Goal: Task Accomplishment & Management: Manage account settings

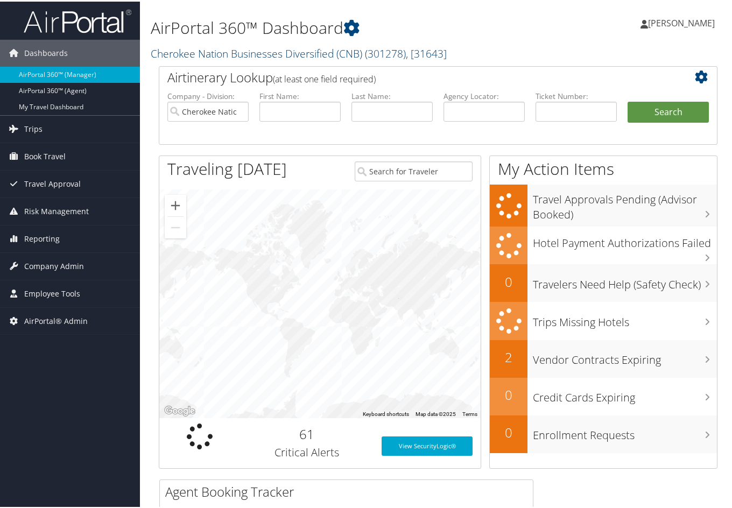
click at [215, 55] on link "Cherokee Nation Businesses Diversified (CNB) ( 301278 ) , [ 31643 ]" at bounding box center [299, 52] width 296 height 15
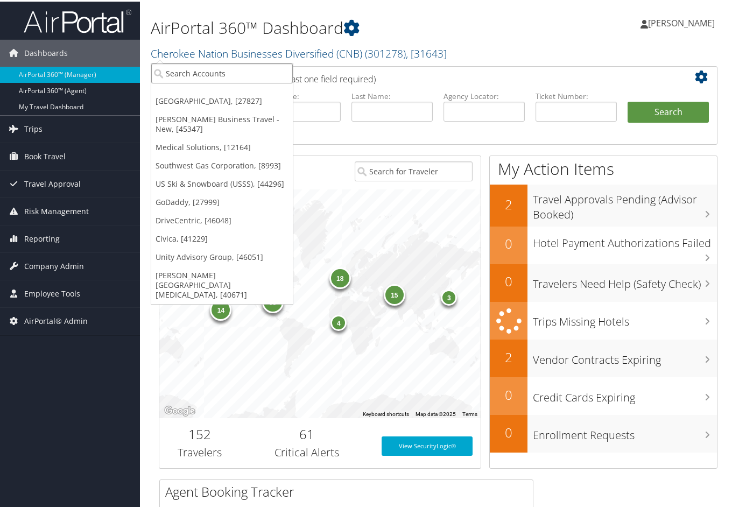
click at [202, 75] on input "search" at bounding box center [221, 72] width 141 height 20
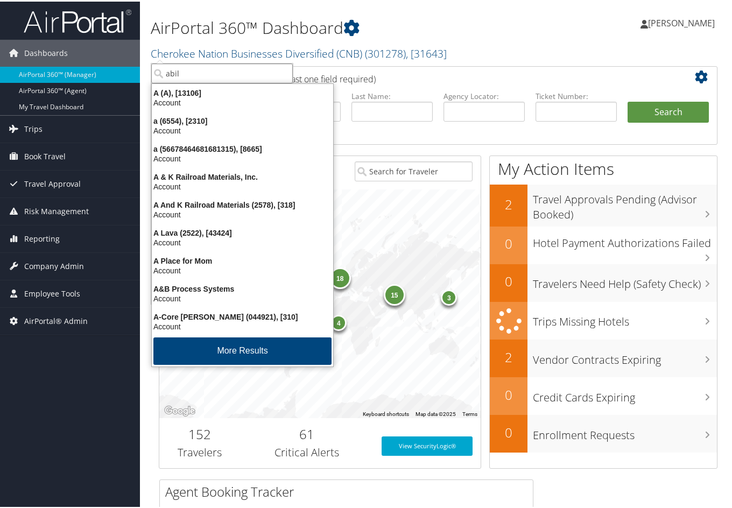
type input "abile"
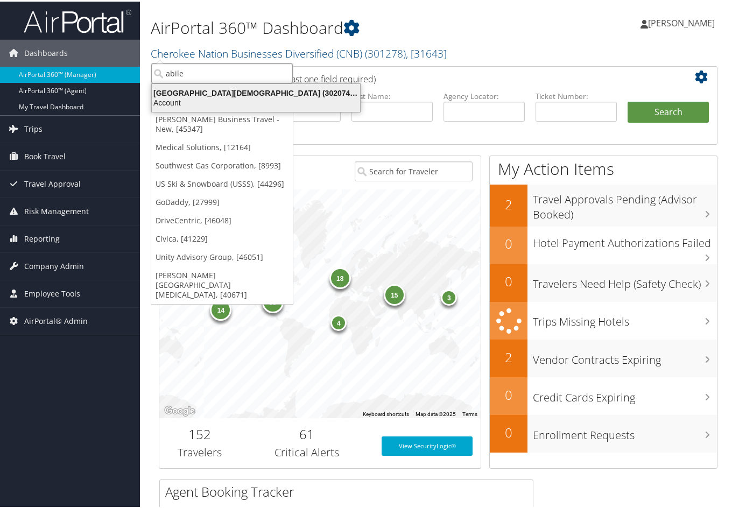
click at [200, 96] on div "Account" at bounding box center [255, 101] width 221 height 10
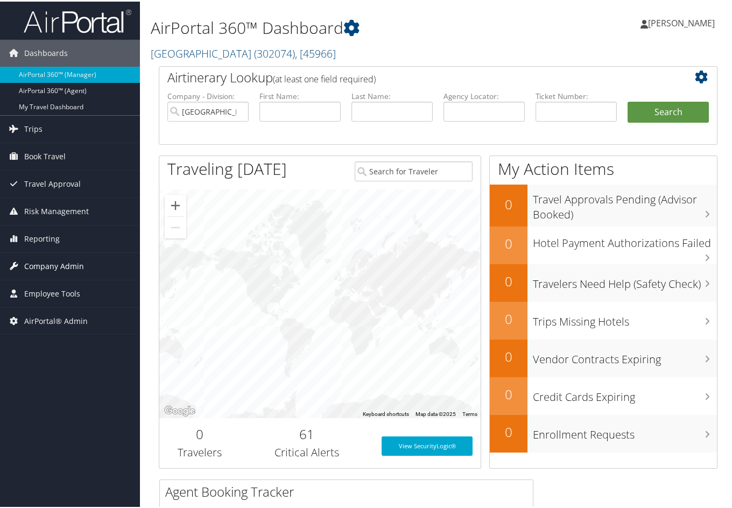
click at [60, 266] on span "Company Admin" at bounding box center [54, 264] width 60 height 27
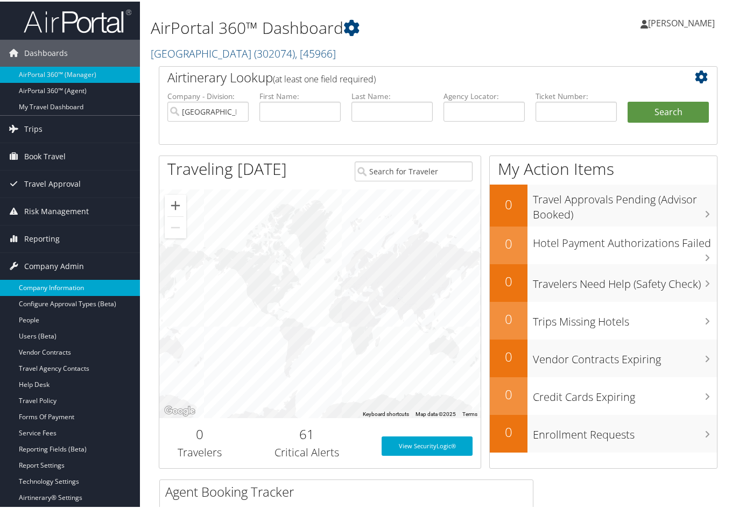
click at [59, 283] on link "Company Information" at bounding box center [70, 286] width 140 height 16
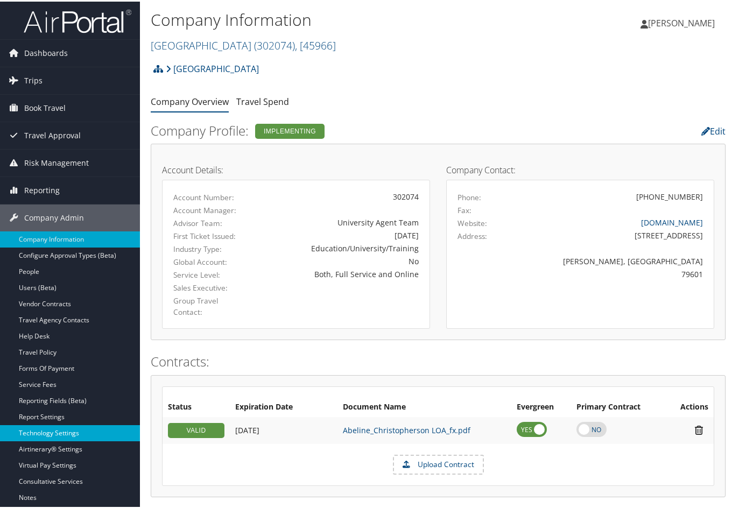
click at [67, 435] on link "Technology Settings" at bounding box center [70, 431] width 140 height 16
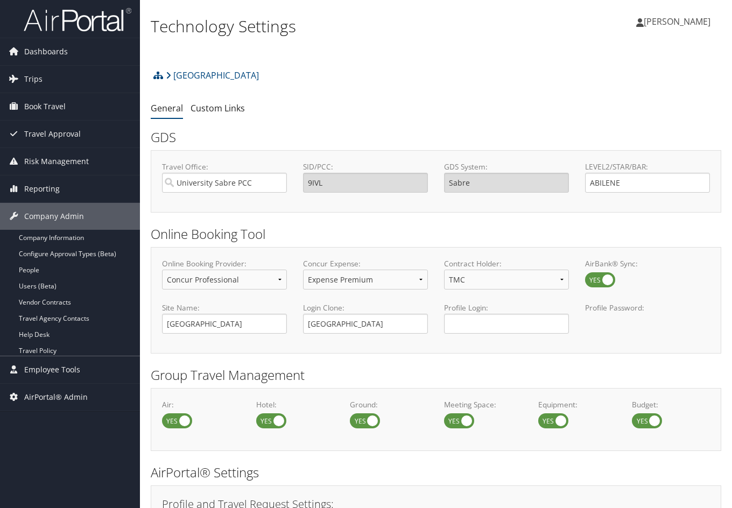
select select "4"
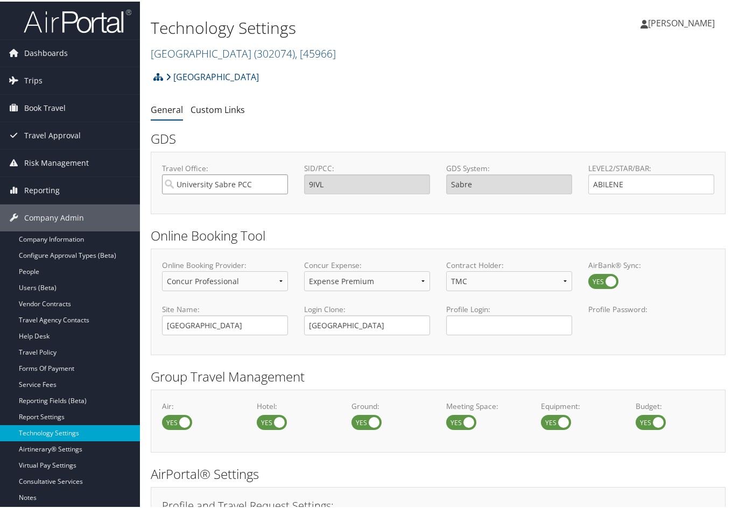
click at [276, 180] on input "University Sabre PCC" at bounding box center [225, 183] width 126 height 20
click at [264, 211] on div "OfficeInfo" at bounding box center [224, 213] width 120 height 11
type input "1SUB Salt Lake Sabre"
type input "1SUB"
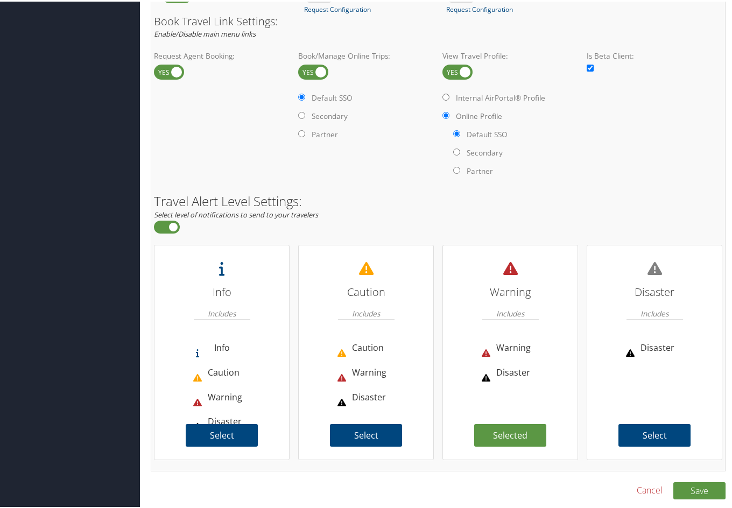
scroll to position [678, 0]
type input "1SUB Salt Lake Sabre"
click at [691, 482] on button "Save" at bounding box center [699, 488] width 52 height 17
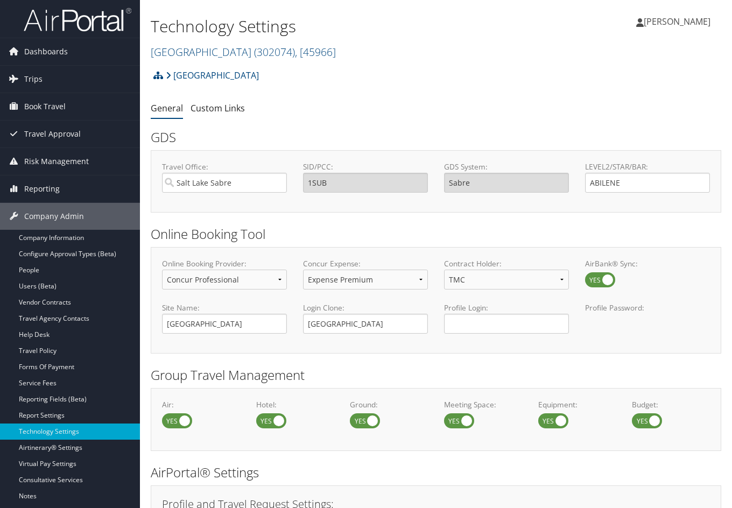
select select "4"
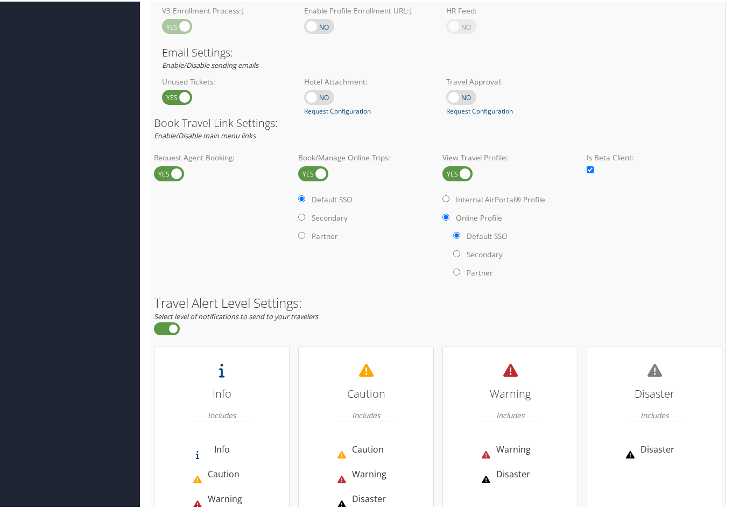
scroll to position [678, 0]
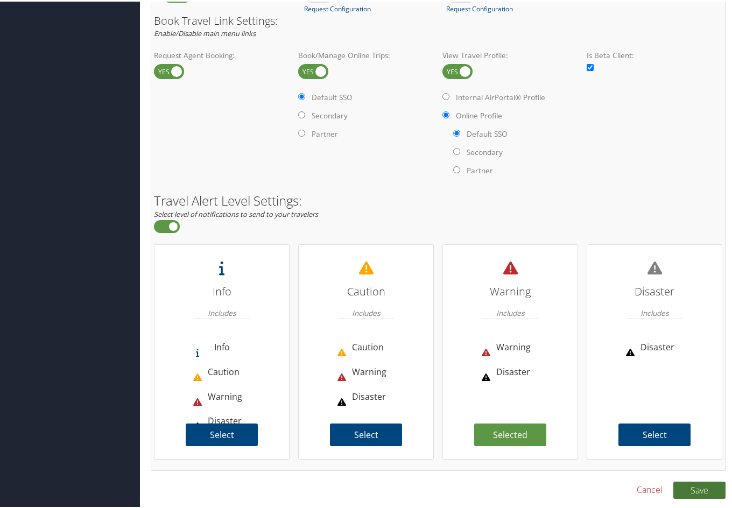
click at [709, 480] on button "Save" at bounding box center [699, 488] width 52 height 17
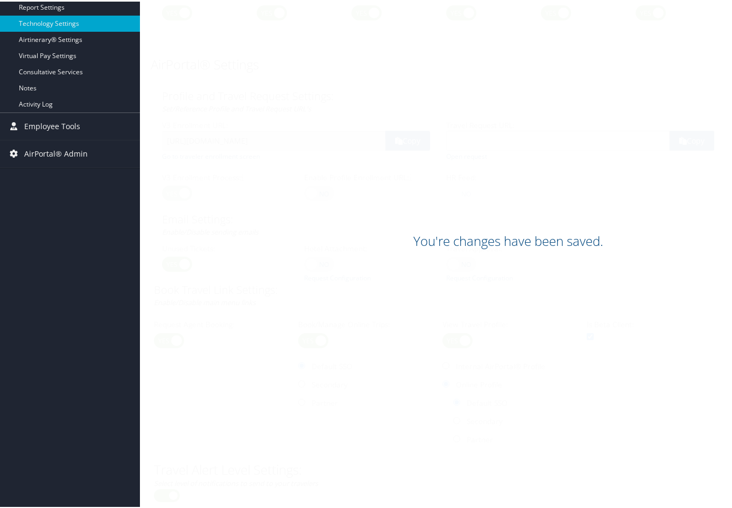
scroll to position [296, 0]
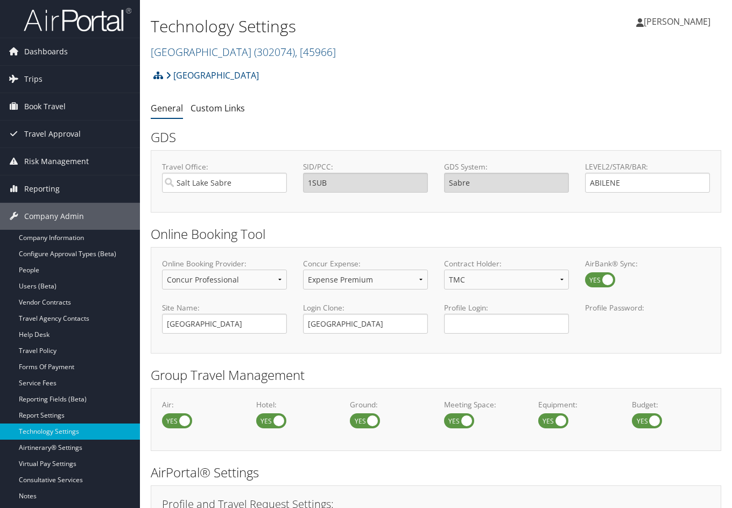
select select "4"
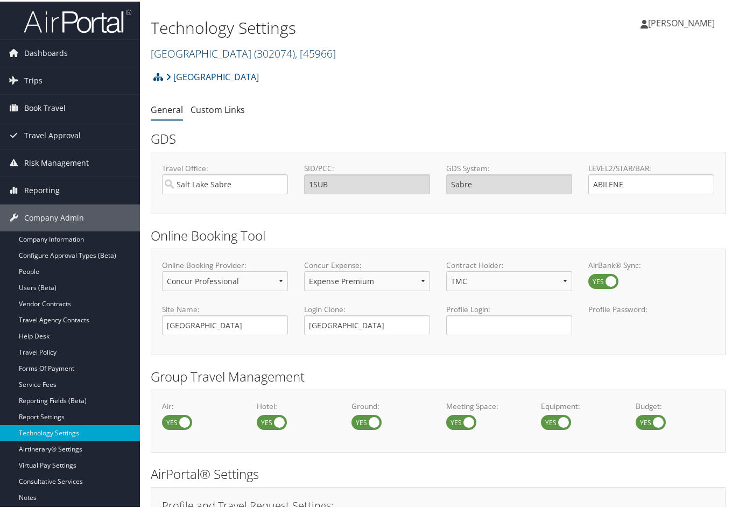
click at [242, 55] on link "[GEOGRAPHIC_DATA][DEMOGRAPHIC_DATA] ( 302074 ) , [ 45966 ]" at bounding box center [243, 52] width 185 height 15
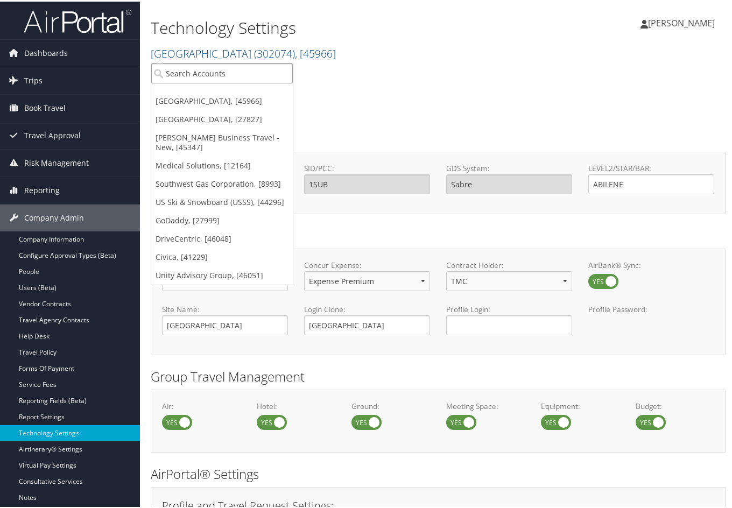
click at [228, 70] on input "search" at bounding box center [221, 72] width 141 height 20
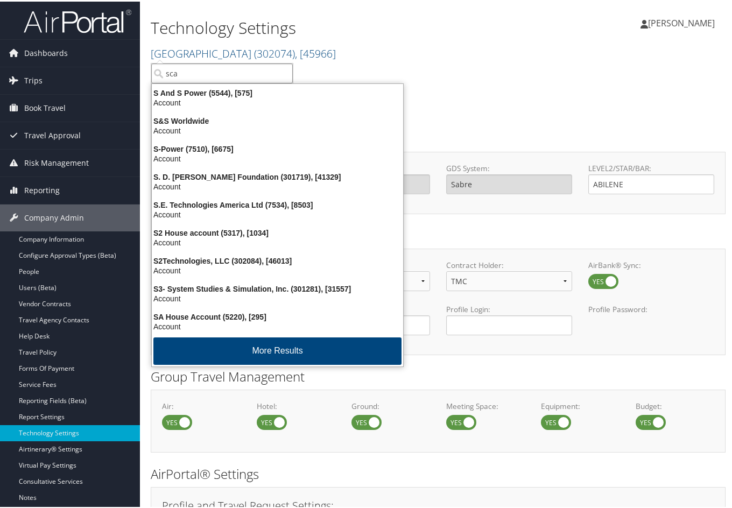
type input "scad"
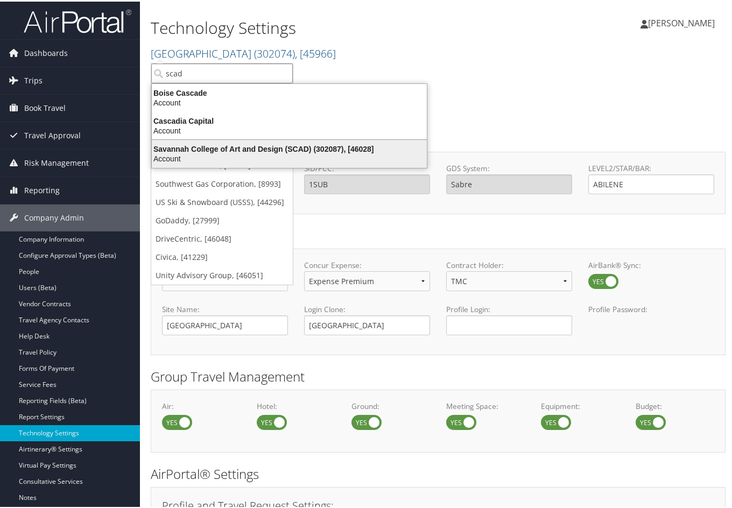
click at [271, 142] on div "Savannah College of Art and Design (SCAD) (302087), [46028] Account" at bounding box center [289, 152] width 272 height 25
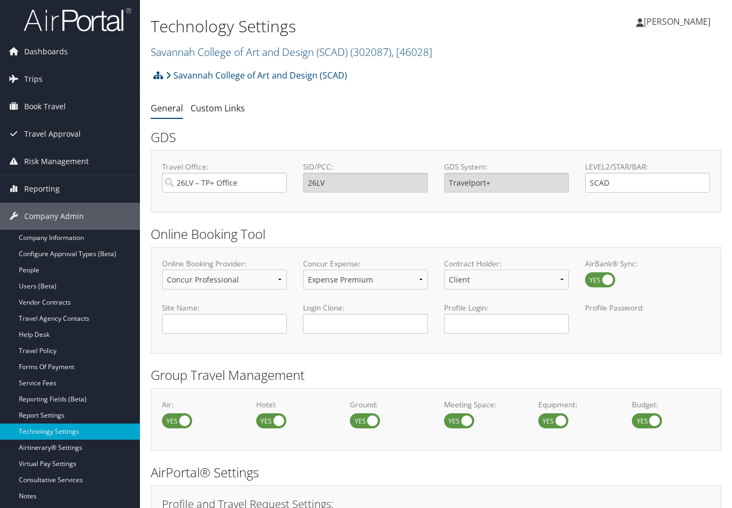
select select "4"
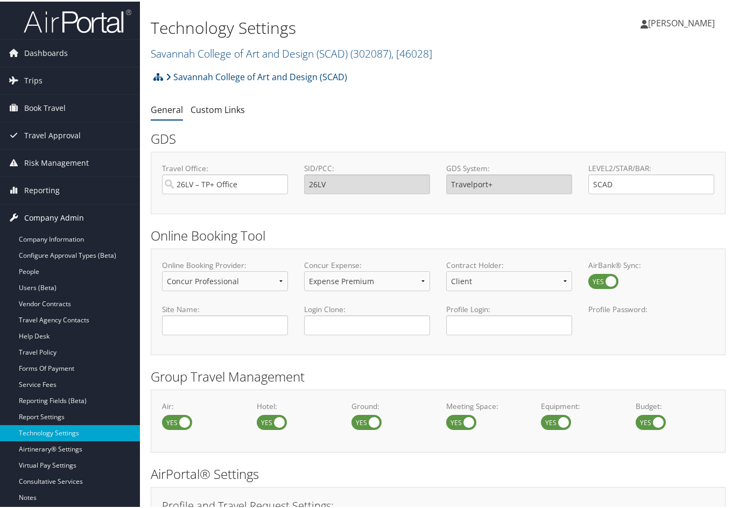
click at [40, 218] on span "Company Admin" at bounding box center [54, 216] width 60 height 27
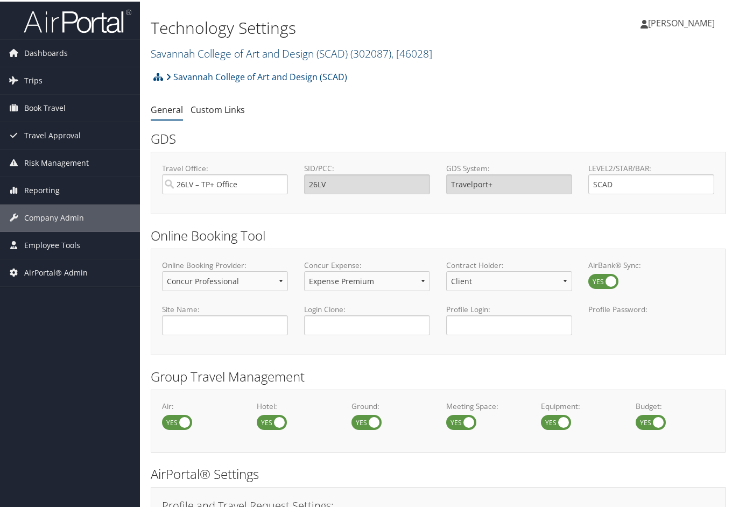
click at [277, 50] on link "Savannah College of Art and Design (SCAD) ( 302087 ) , [ 46028 ]" at bounding box center [291, 52] width 281 height 15
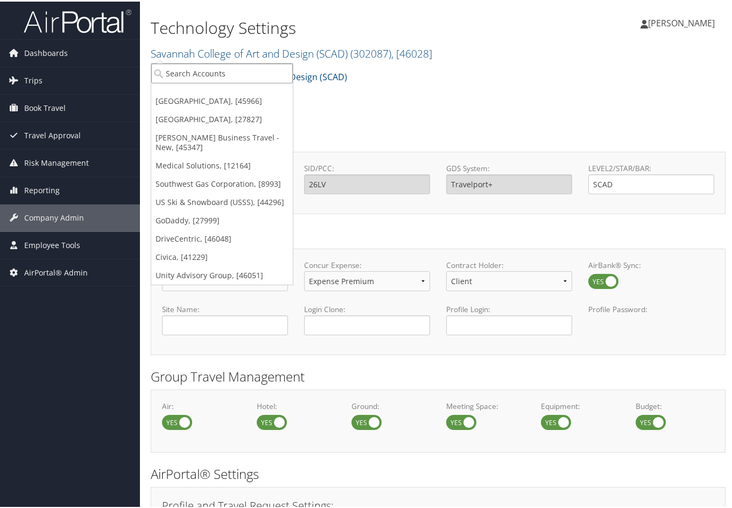
click at [221, 69] on input "search" at bounding box center [221, 72] width 141 height 20
type input "astr"
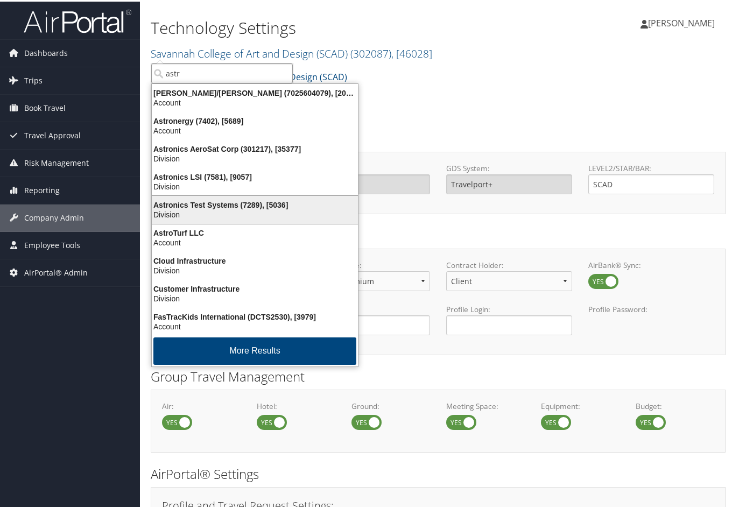
click at [200, 201] on div "Astronics Test Systems (7289), [5036]" at bounding box center [254, 203] width 219 height 10
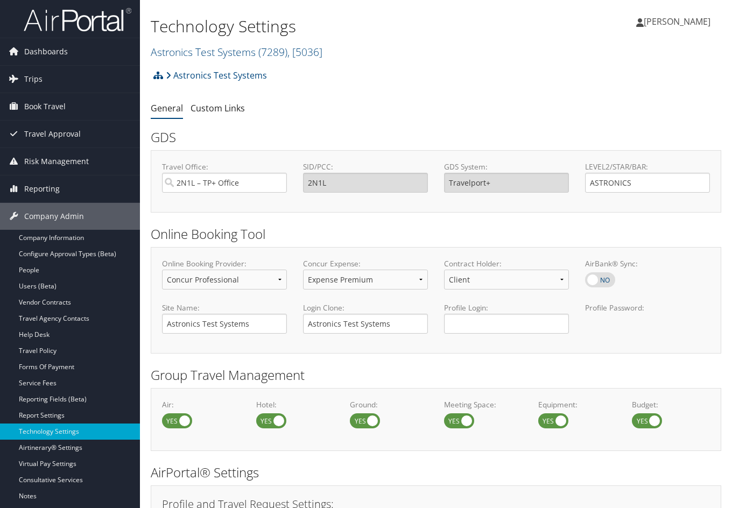
select select "4"
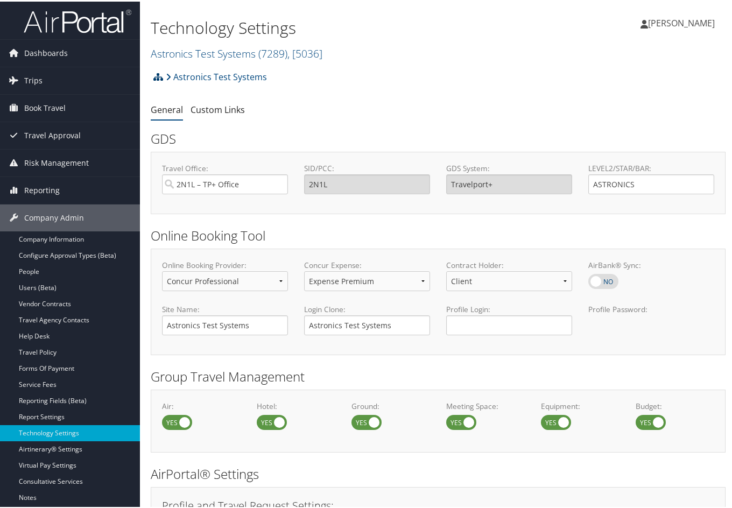
click at [157, 76] on icon at bounding box center [158, 75] width 10 height 9
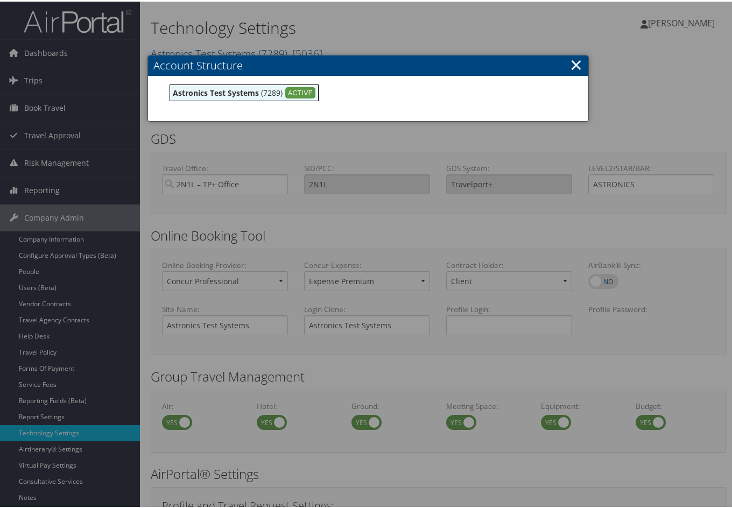
click at [571, 68] on link "×" at bounding box center [576, 63] width 12 height 22
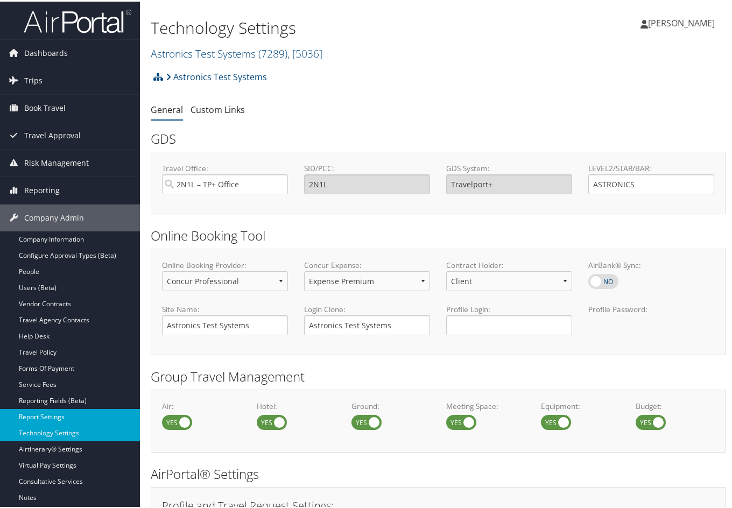
click at [68, 415] on link "Report Settings" at bounding box center [70, 415] width 140 height 16
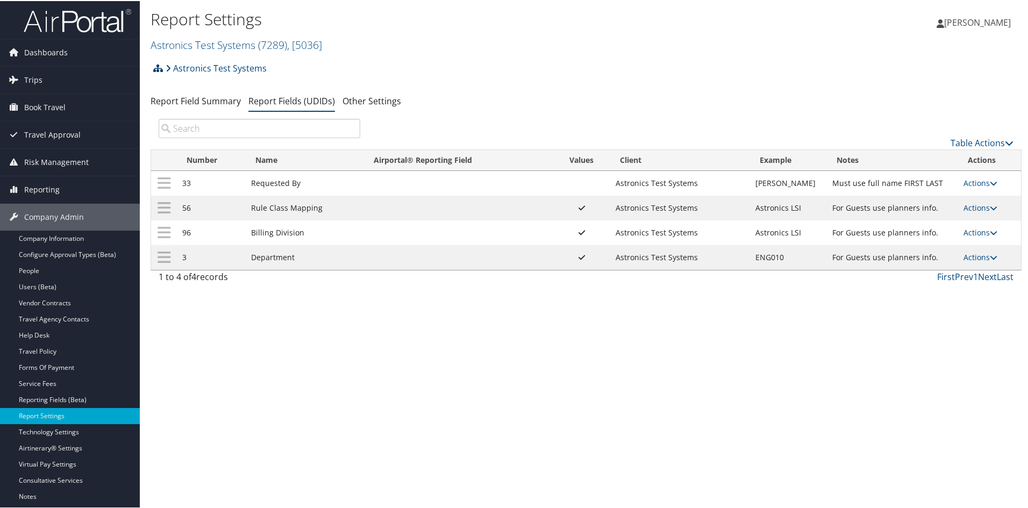
click at [159, 67] on icon at bounding box center [158, 67] width 10 height 9
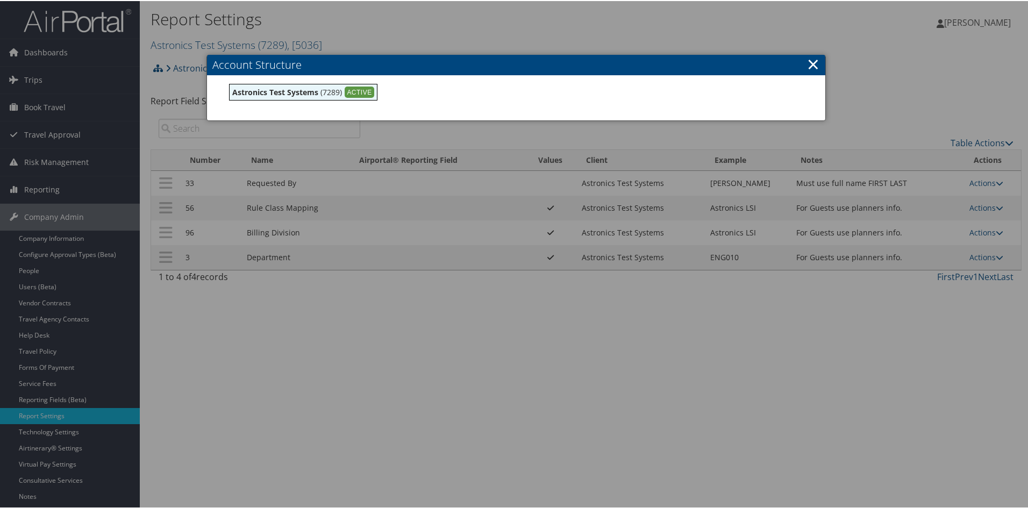
click at [731, 65] on link "×" at bounding box center [813, 63] width 12 height 22
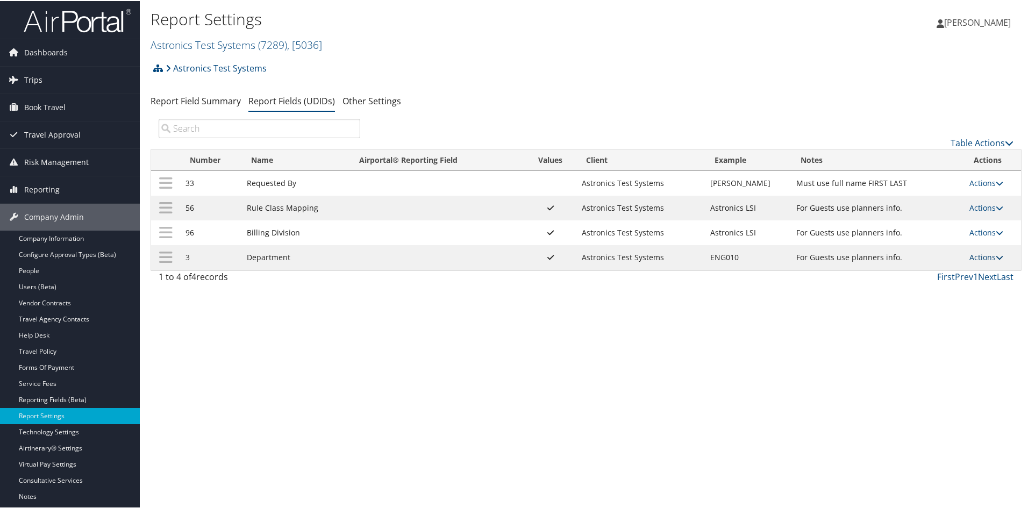
click at [731, 255] on icon at bounding box center [1000, 257] width 8 height 8
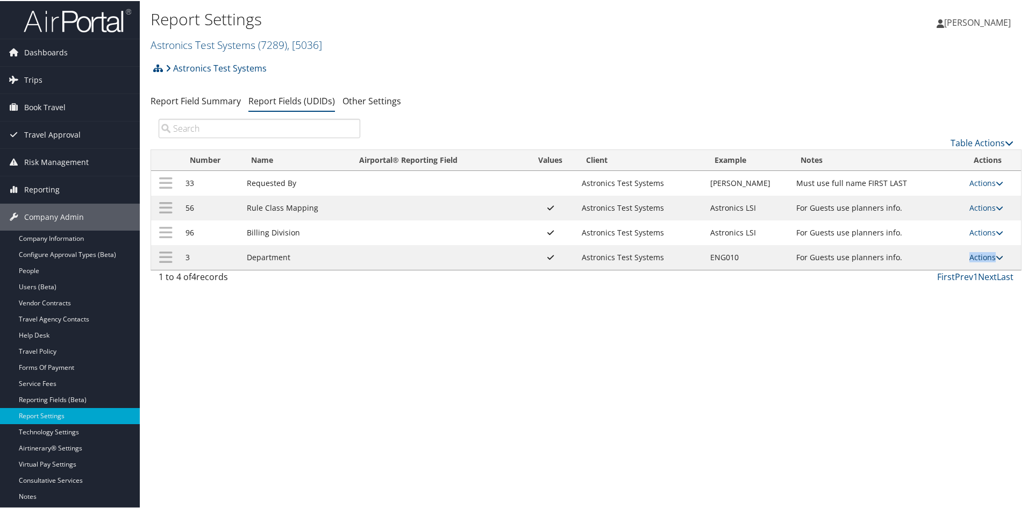
click at [731, 255] on icon at bounding box center [1000, 257] width 8 height 8
click at [731, 277] on link "Update Report Field Values" at bounding box center [940, 273] width 116 height 18
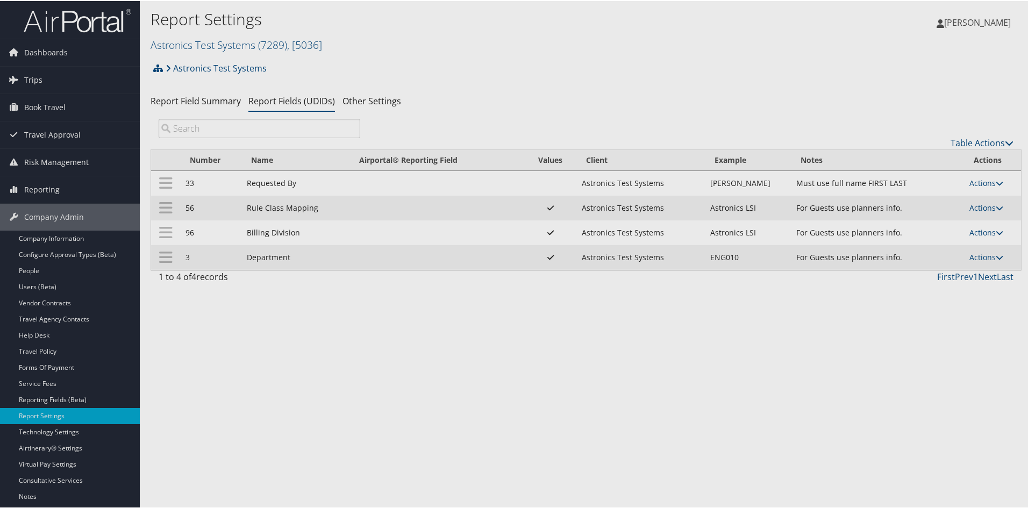
click at [731, 277] on div at bounding box center [516, 254] width 1033 height 508
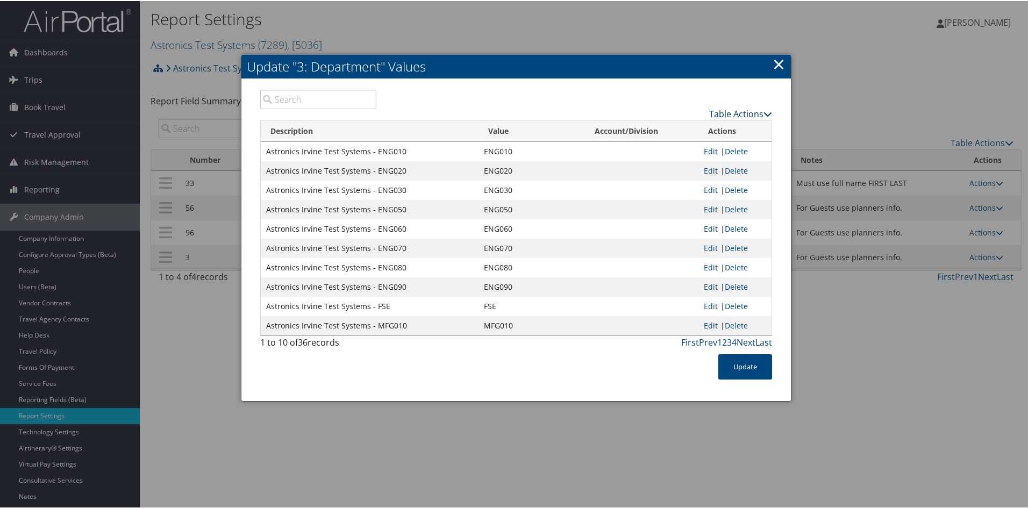
click at [731, 112] on icon at bounding box center [768, 113] width 9 height 9
click at [686, 159] on link "Page Length" at bounding box center [698, 166] width 141 height 18
click at [686, 159] on link "50" at bounding box center [698, 167] width 141 height 18
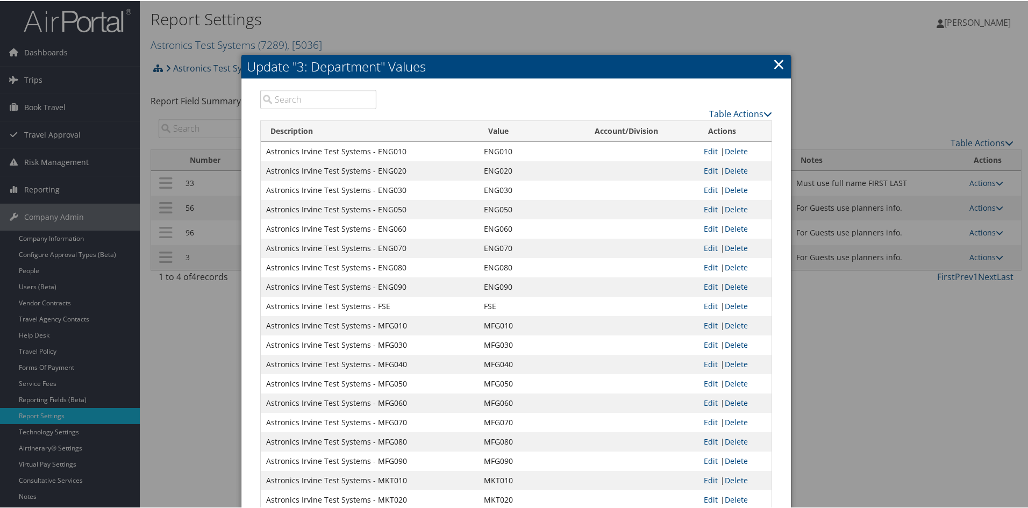
click at [731, 60] on link "×" at bounding box center [779, 63] width 12 height 22
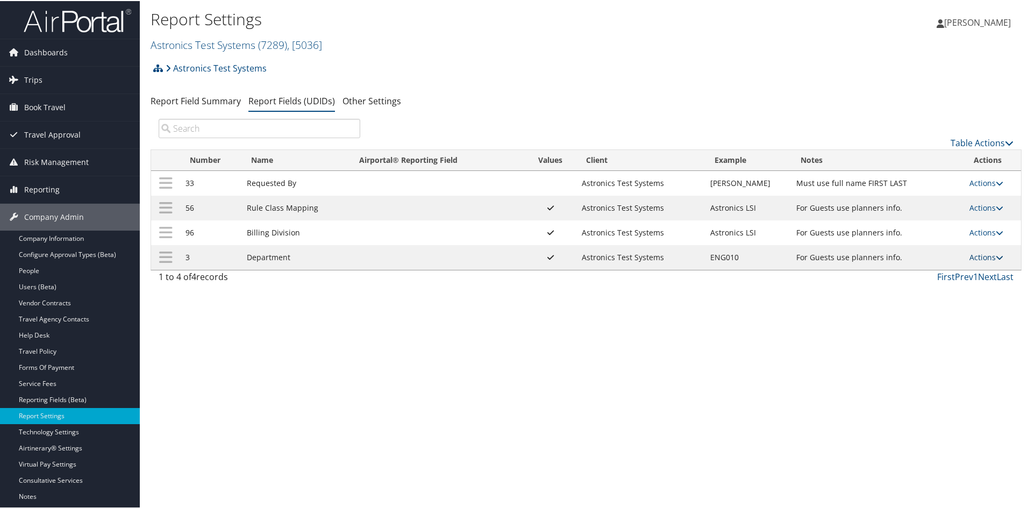
click at [731, 254] on icon at bounding box center [1000, 257] width 8 height 8
click at [731, 309] on link "Edit" at bounding box center [940, 309] width 116 height 18
select select "both"
select select "profiled"
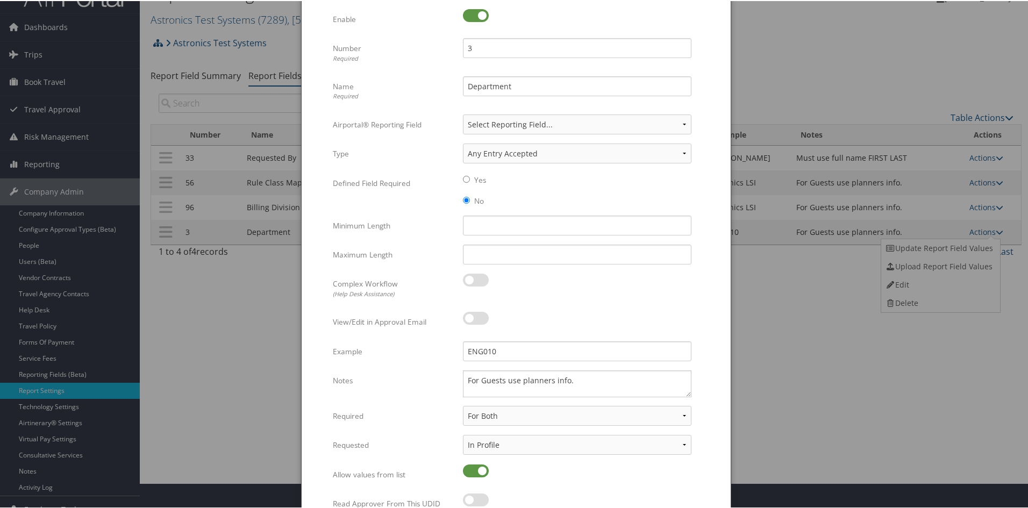
scroll to position [22, 0]
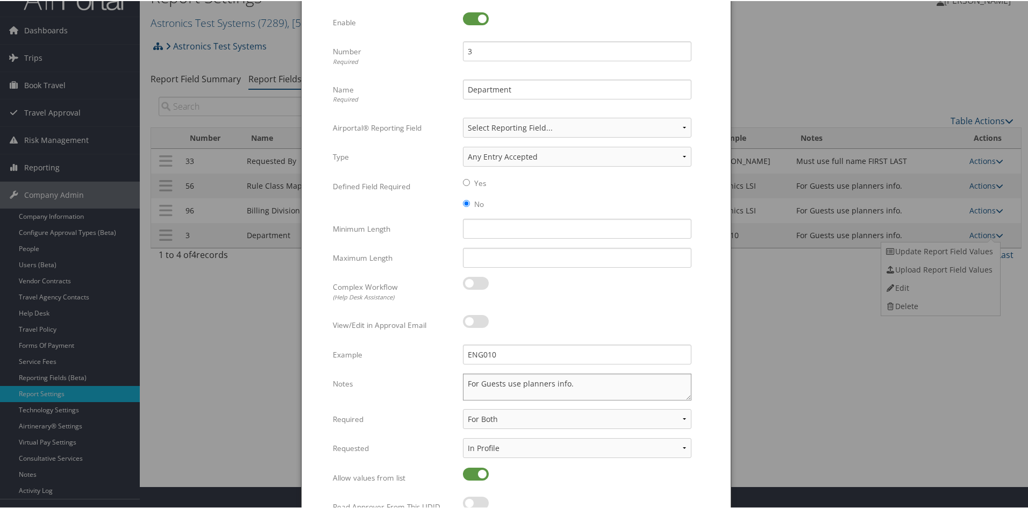
click at [576, 375] on textarea "For Guests use planners info." at bounding box center [577, 386] width 229 height 27
click at [466, 382] on textarea "For Guests use planners info." at bounding box center [577, 386] width 229 height 27
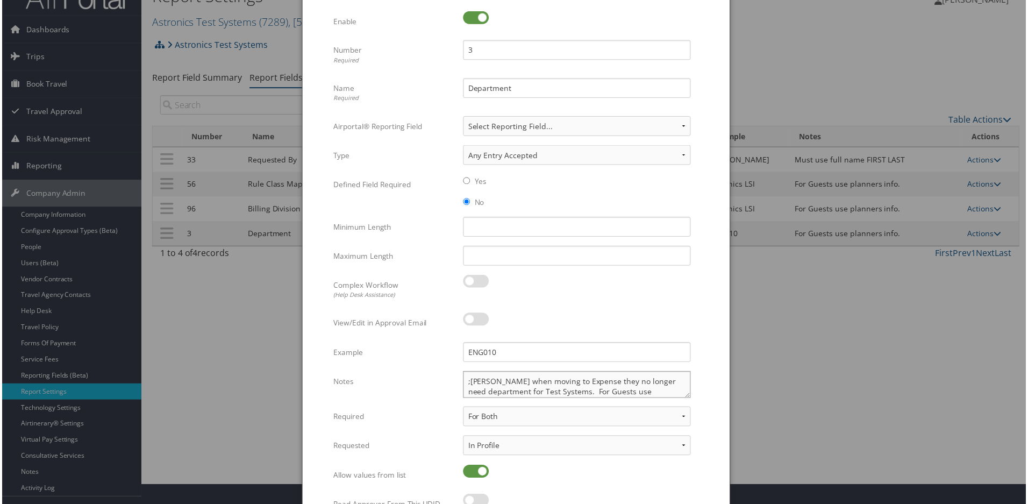
scroll to position [76, 0]
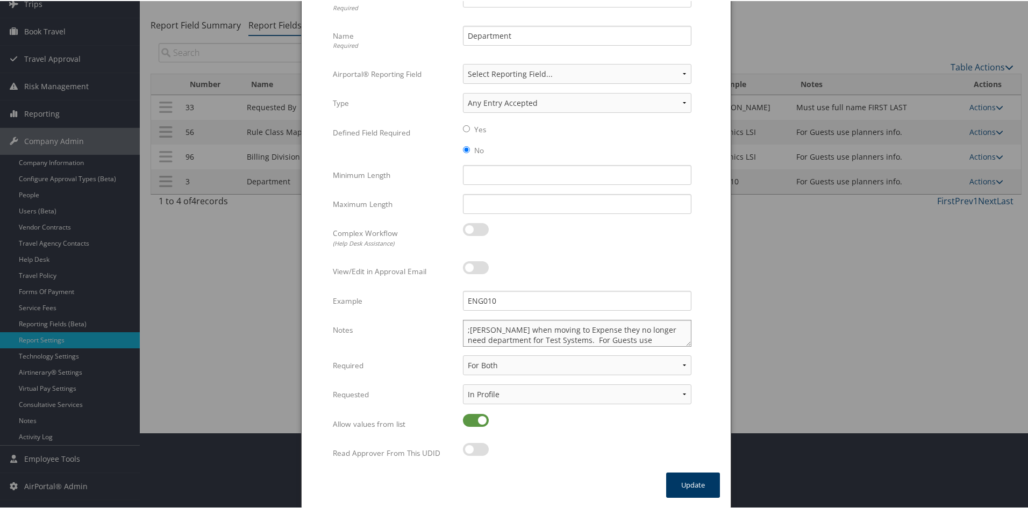
type textarea ";[PERSON_NAME] when moving to Expense they no longer need department for Test S…"
click at [689, 486] on button "Update" at bounding box center [693, 484] width 54 height 25
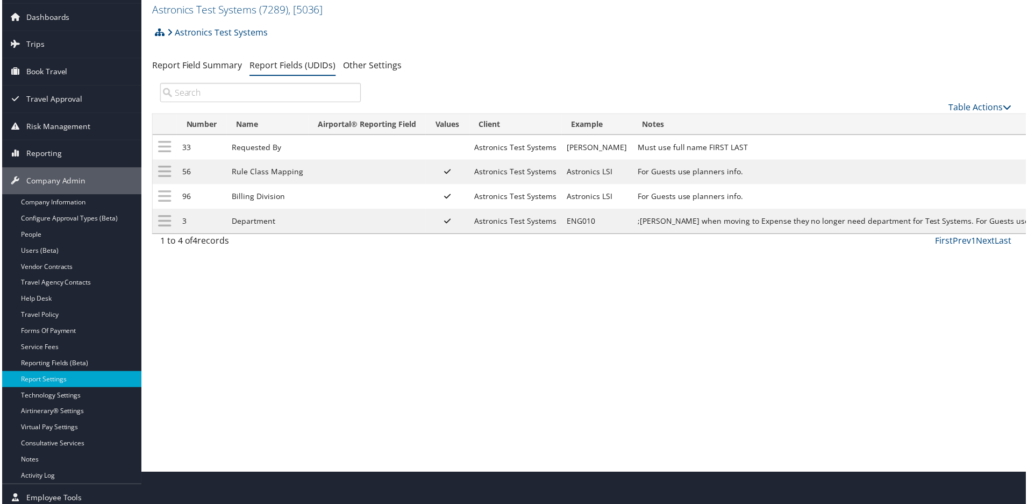
scroll to position [0, 0]
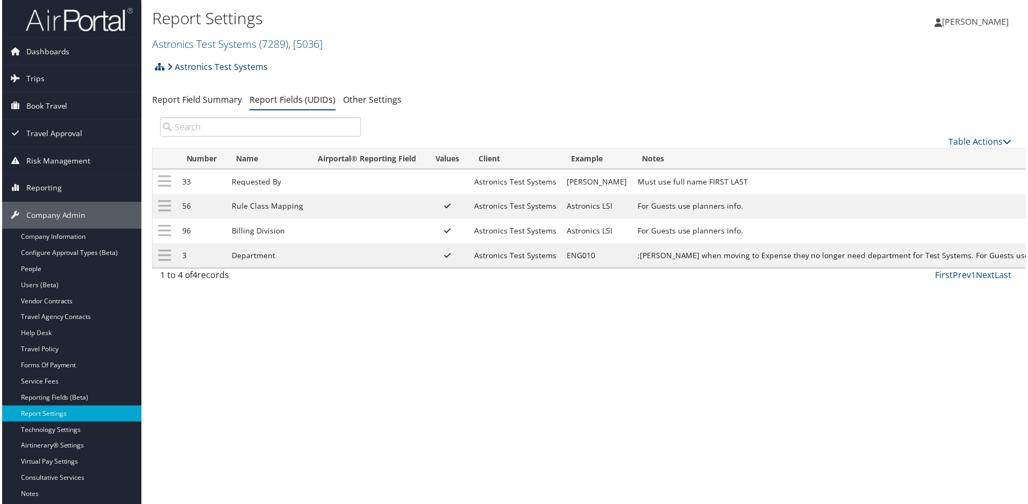
click at [168, 67] on icon at bounding box center [168, 67] width 5 height 9
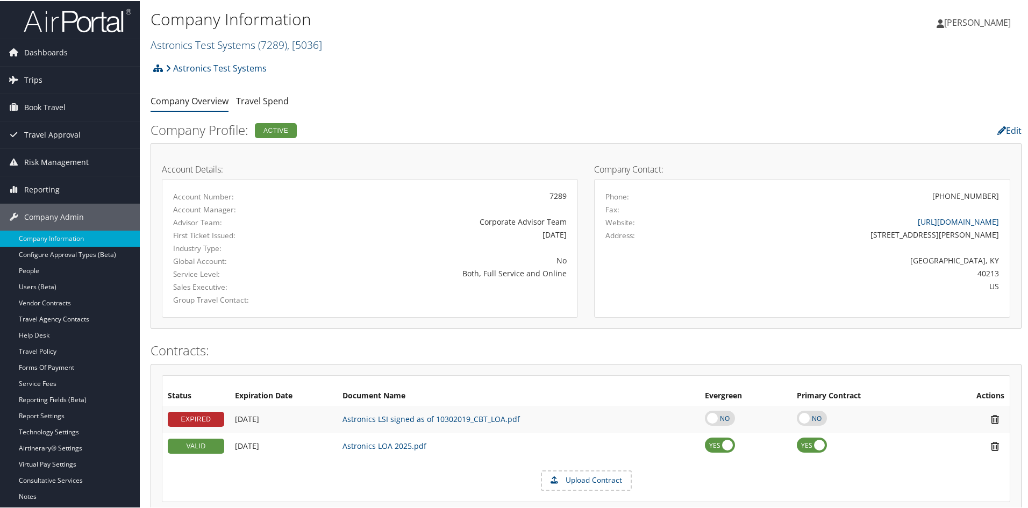
click at [240, 39] on link "Astronics Test Systems ( 7289 ) , [ 5036 ]" at bounding box center [237, 44] width 172 height 15
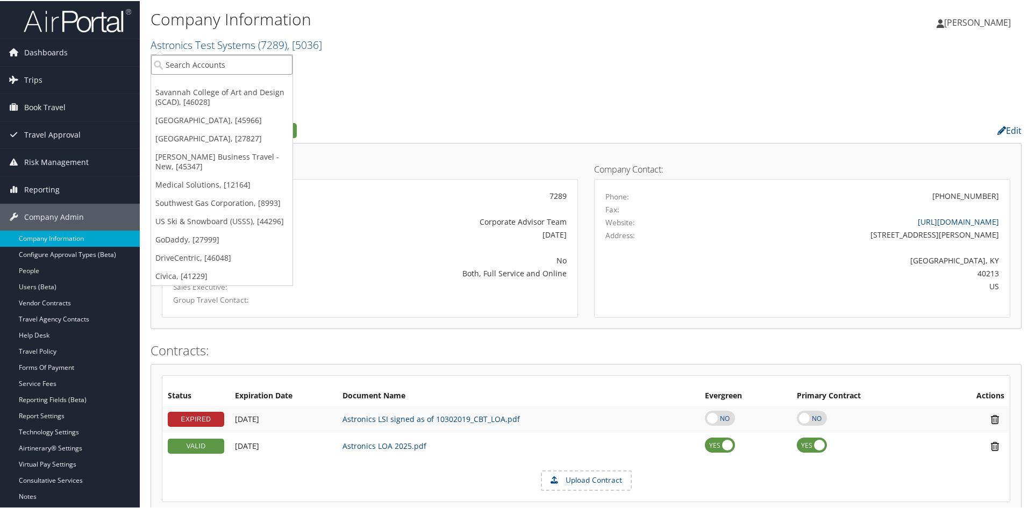
click at [230, 54] on input "search" at bounding box center [221, 64] width 141 height 20
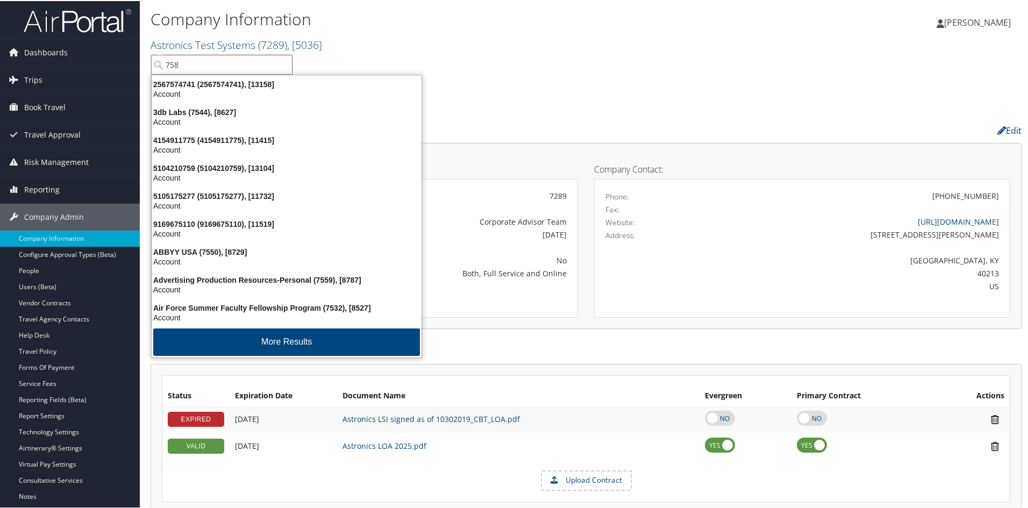
type input "7581"
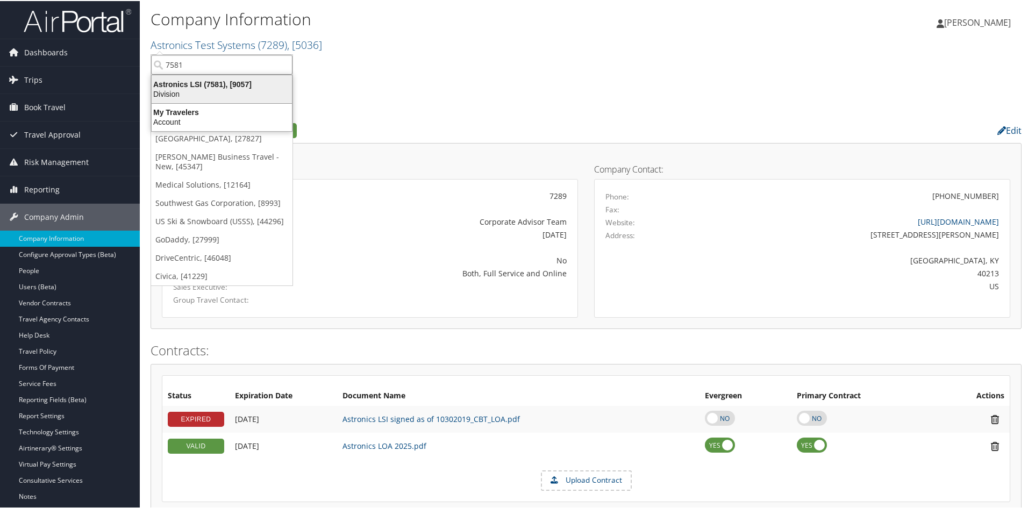
click at [217, 79] on div "Astronics LSI (7581), [9057]" at bounding box center [221, 84] width 153 height 10
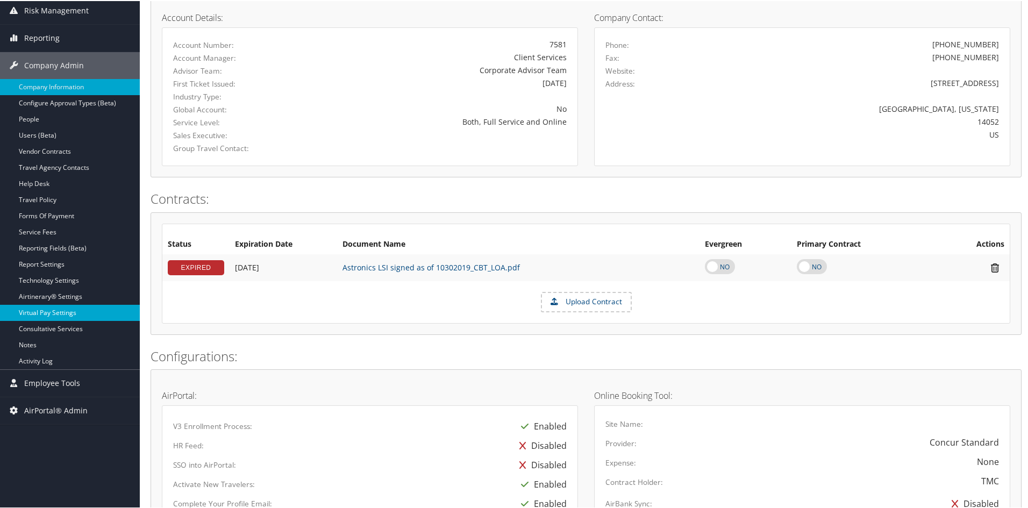
scroll to position [161, 0]
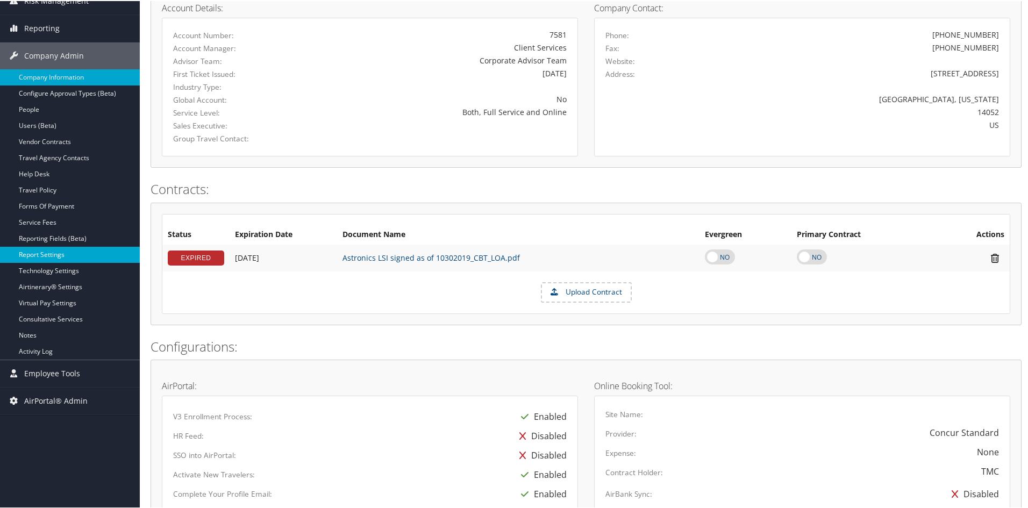
click at [60, 251] on link "Report Settings" at bounding box center [70, 254] width 140 height 16
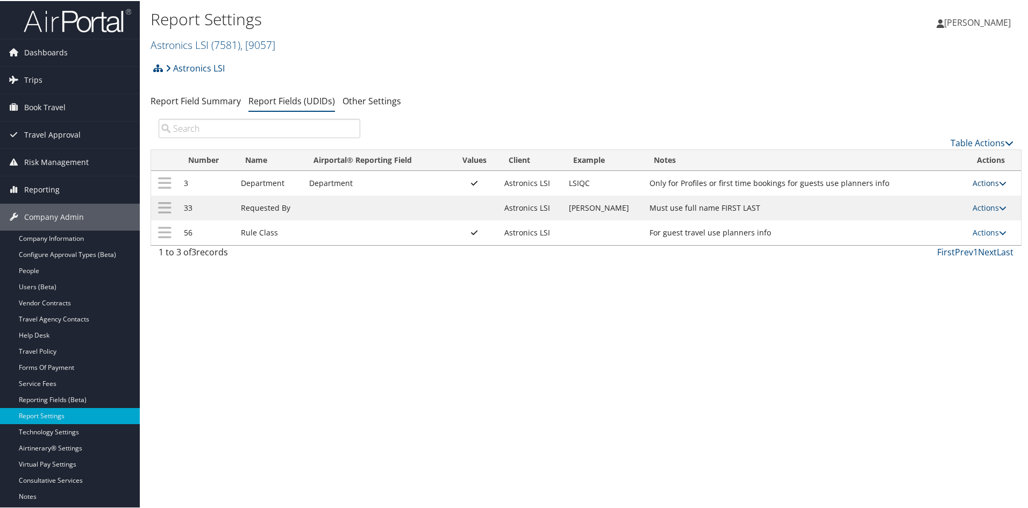
click at [999, 180] on icon at bounding box center [1003, 183] width 8 height 8
click at [975, 199] on link "Update Report Field Values" at bounding box center [943, 198] width 116 height 18
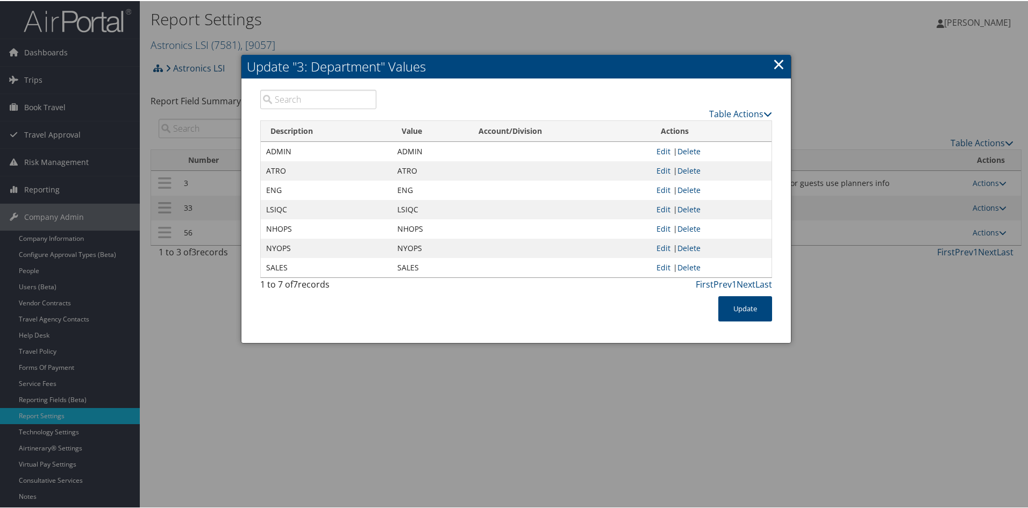
click at [782, 65] on link "×" at bounding box center [779, 63] width 12 height 22
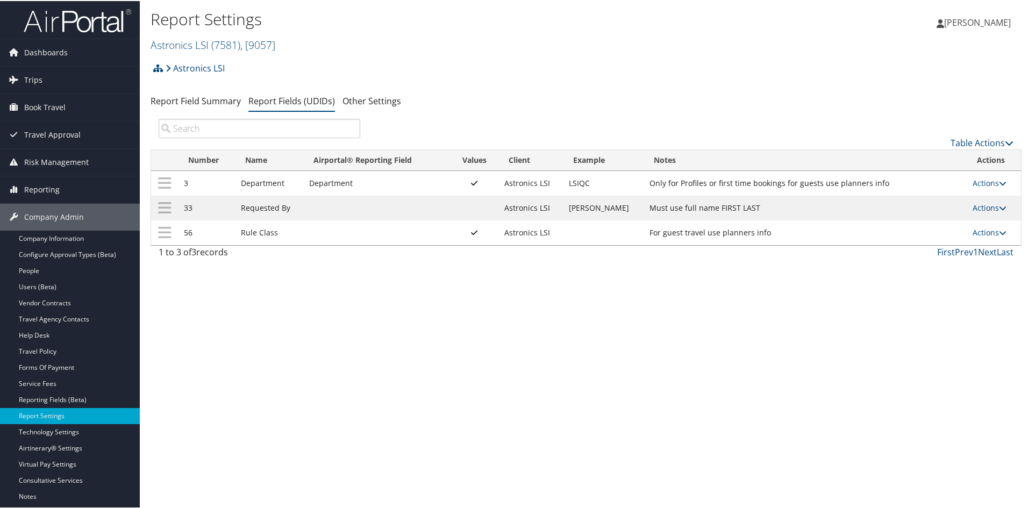
click at [997, 238] on td "Actions Update Report Field Values Upload Report Field Values Edit Delete" at bounding box center [995, 231] width 54 height 25
click at [999, 231] on icon at bounding box center [1003, 232] width 8 height 8
click at [985, 241] on link "Update Report Field Values" at bounding box center [943, 248] width 116 height 18
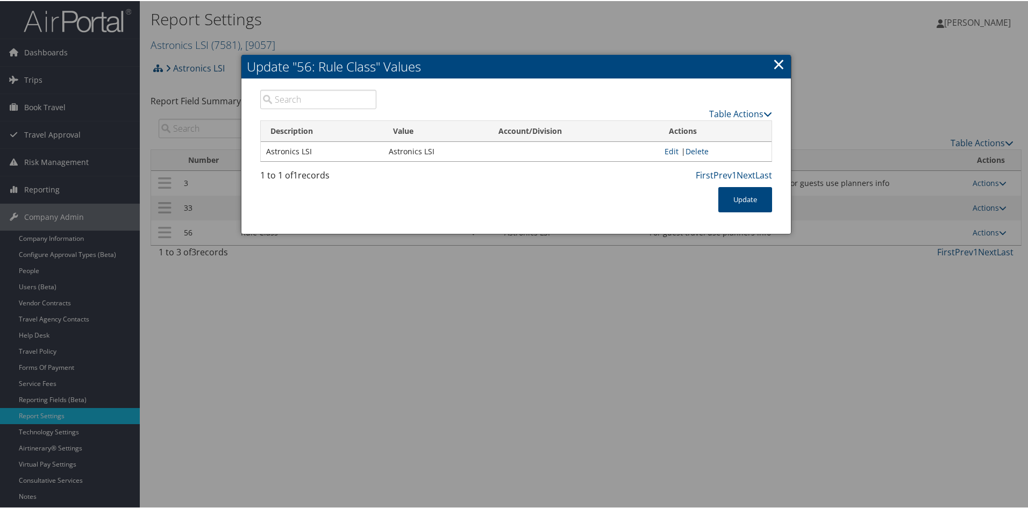
click at [779, 62] on link "×" at bounding box center [779, 63] width 12 height 22
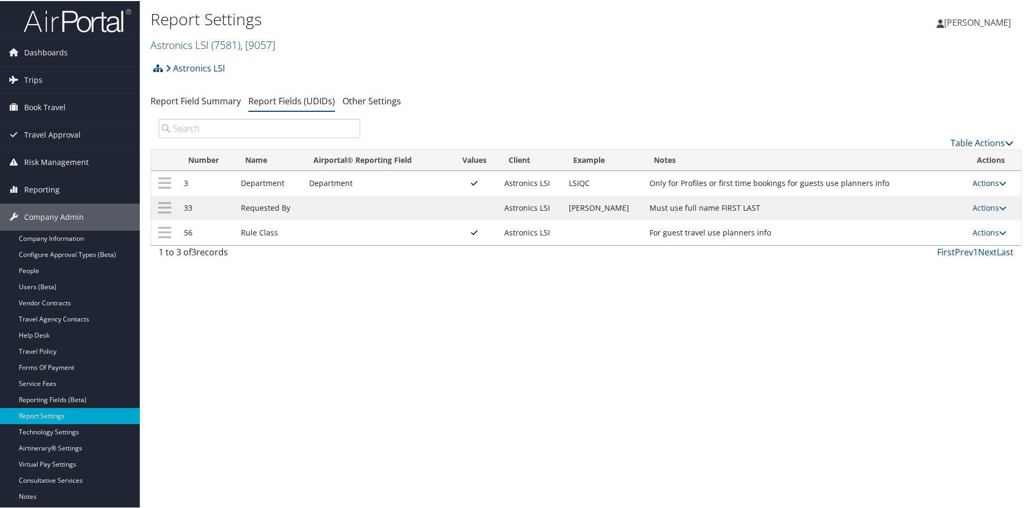
click at [999, 183] on icon at bounding box center [1003, 183] width 8 height 8
click at [946, 230] on link "Edit" at bounding box center [943, 235] width 116 height 18
select select "5"
select select "both"
select select "profiled"
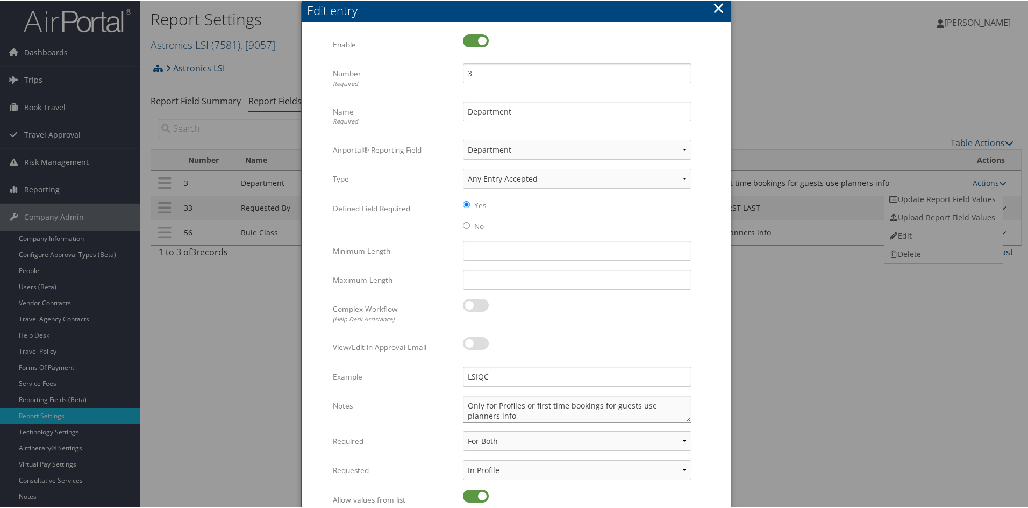
click at [464, 406] on textarea "Only for Profiles or first time bookings for guests use planners info" at bounding box center [577, 408] width 229 height 27
click at [723, 8] on div "Edit entry" at bounding box center [519, 9] width 424 height 17
click at [721, 8] on button "×" at bounding box center [719, 7] width 12 height 22
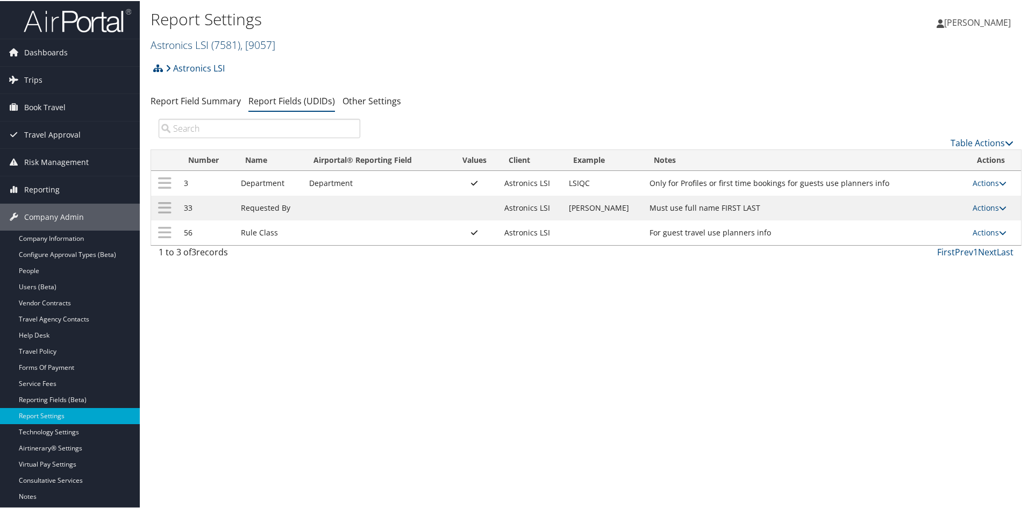
click at [224, 40] on span "( 7581 )" at bounding box center [225, 44] width 29 height 15
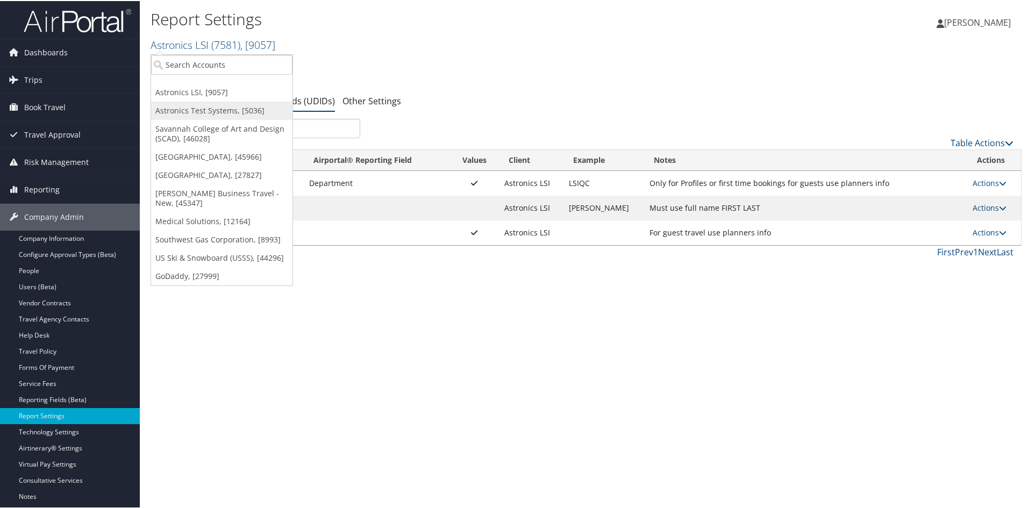
click at [214, 104] on link "Astronics Test Systems, [5036]" at bounding box center [221, 110] width 141 height 18
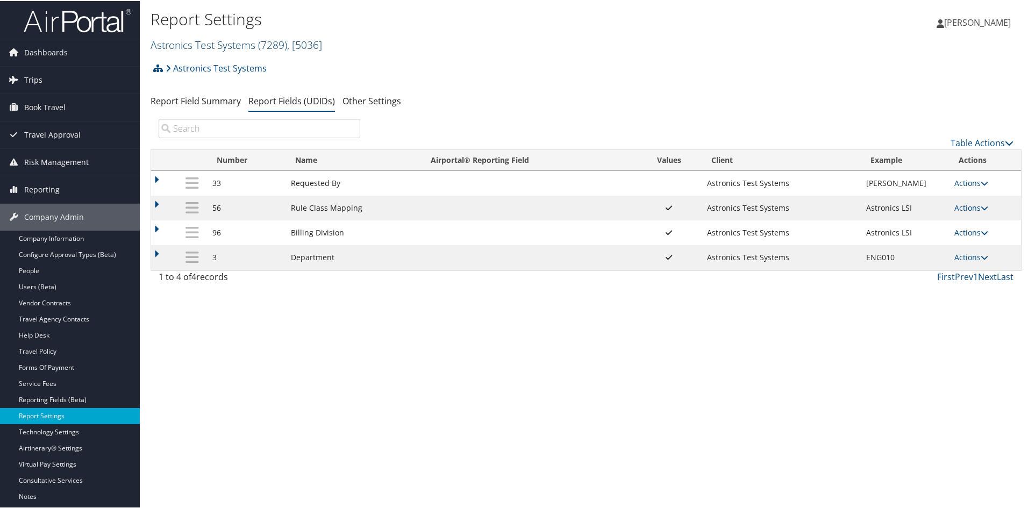
click at [217, 46] on link "Astronics Test Systems ( 7289 ) , [ 5036 ]" at bounding box center [237, 44] width 172 height 15
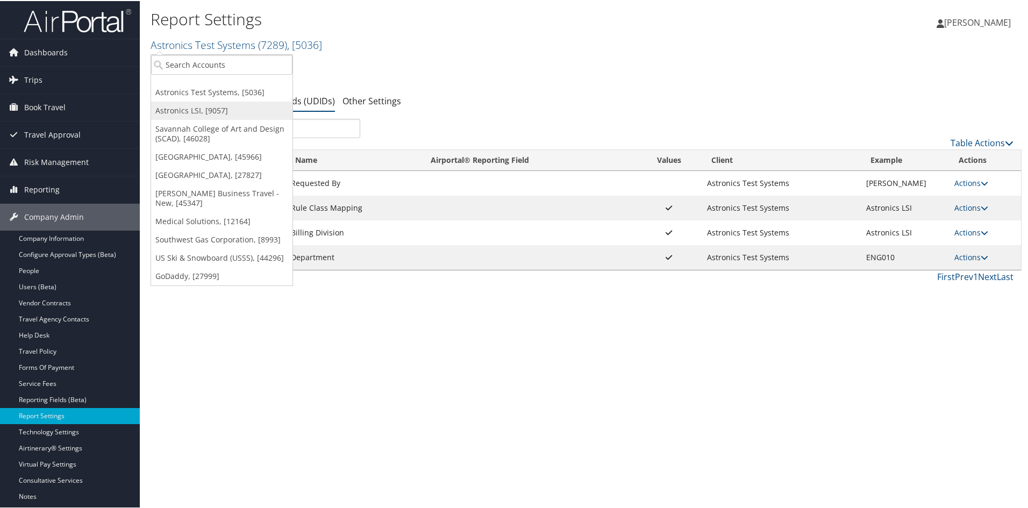
click at [212, 107] on link "Astronics LSI, [9057]" at bounding box center [221, 110] width 141 height 18
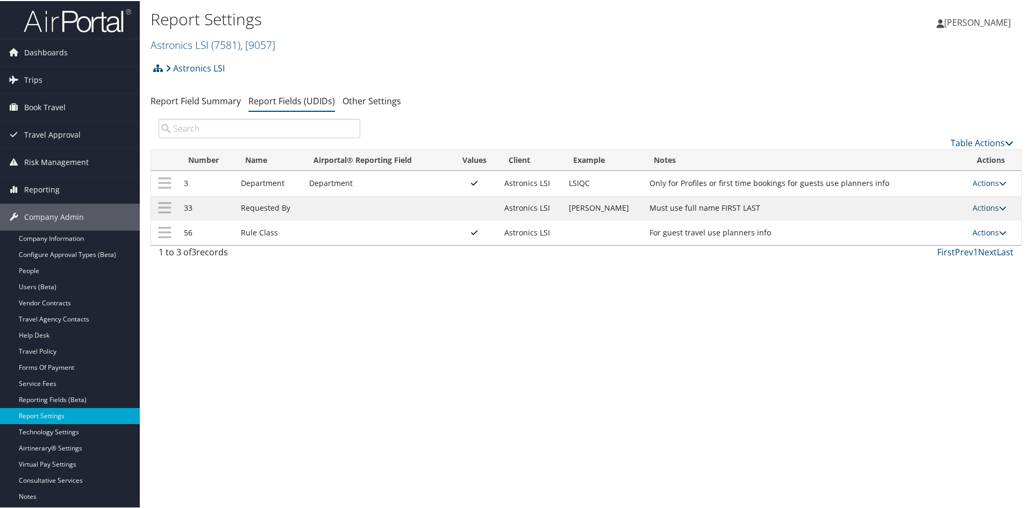
click at [999, 233] on icon at bounding box center [1003, 232] width 8 height 8
click at [969, 243] on link "Update Report Field Values" at bounding box center [943, 248] width 116 height 18
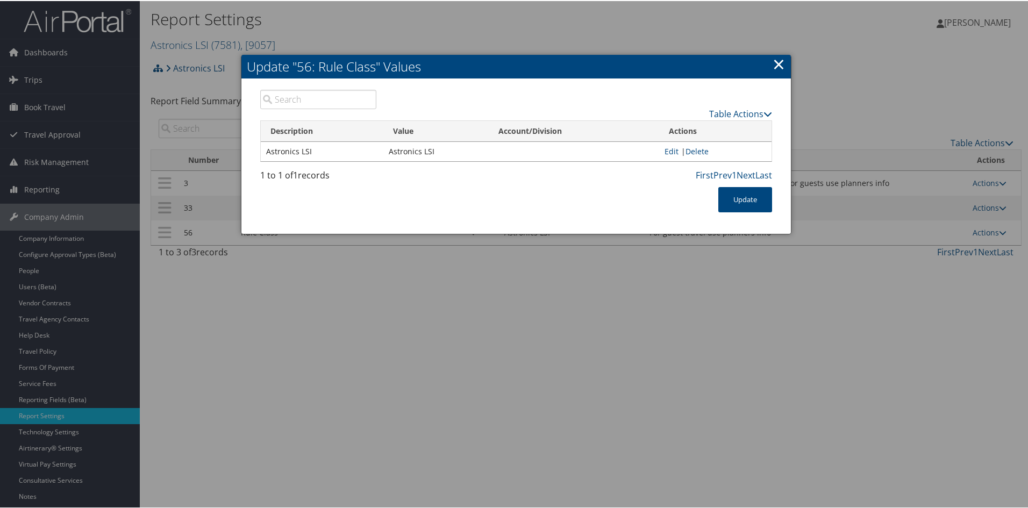
click at [778, 62] on link "×" at bounding box center [779, 63] width 12 height 22
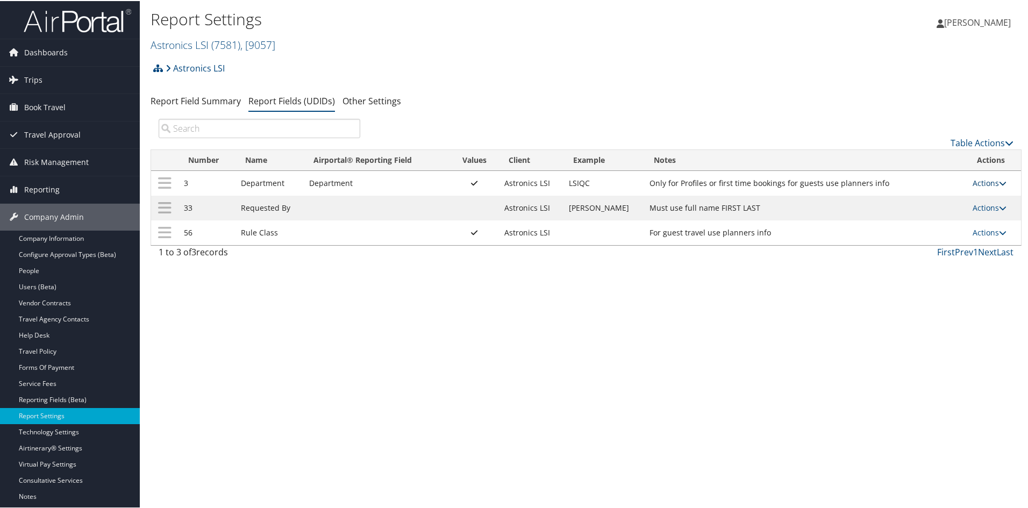
click at [999, 180] on icon at bounding box center [1003, 183] width 8 height 8
click at [656, 301] on div "Report Settings Astronics LSI ( 7581 ) , [ 9057 ] Astronics LSI Astronics Test …" at bounding box center [586, 254] width 893 height 508
click at [240, 41] on span "( 7581 )" at bounding box center [225, 44] width 29 height 15
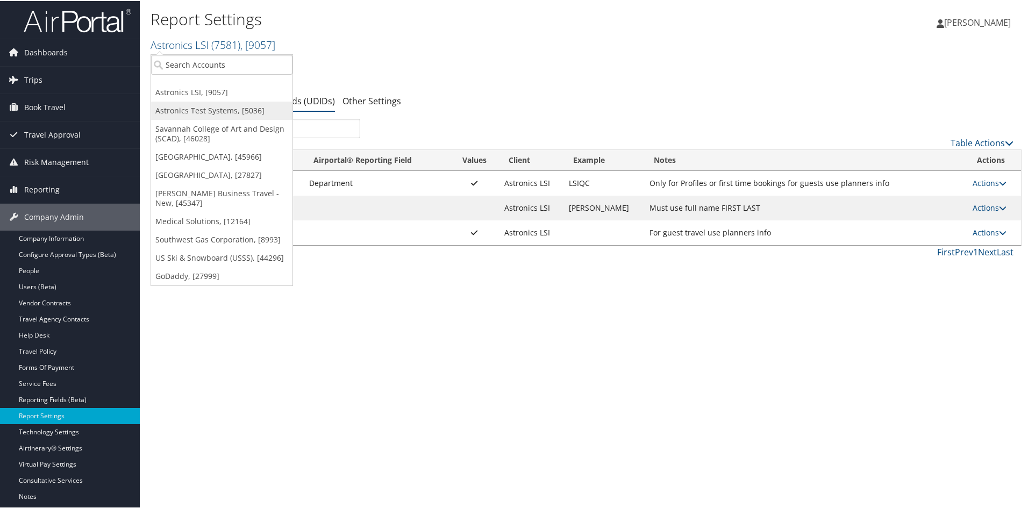
click at [218, 101] on link "Astronics Test Systems, [5036]" at bounding box center [221, 110] width 141 height 18
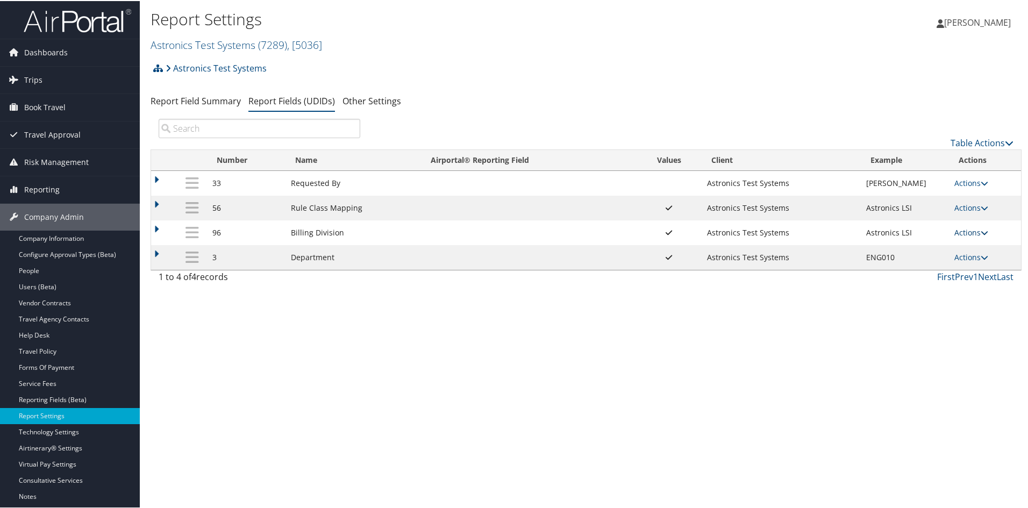
click at [981, 229] on icon at bounding box center [985, 232] width 8 height 8
click at [933, 252] on link "Update Report Field Values" at bounding box center [926, 248] width 116 height 18
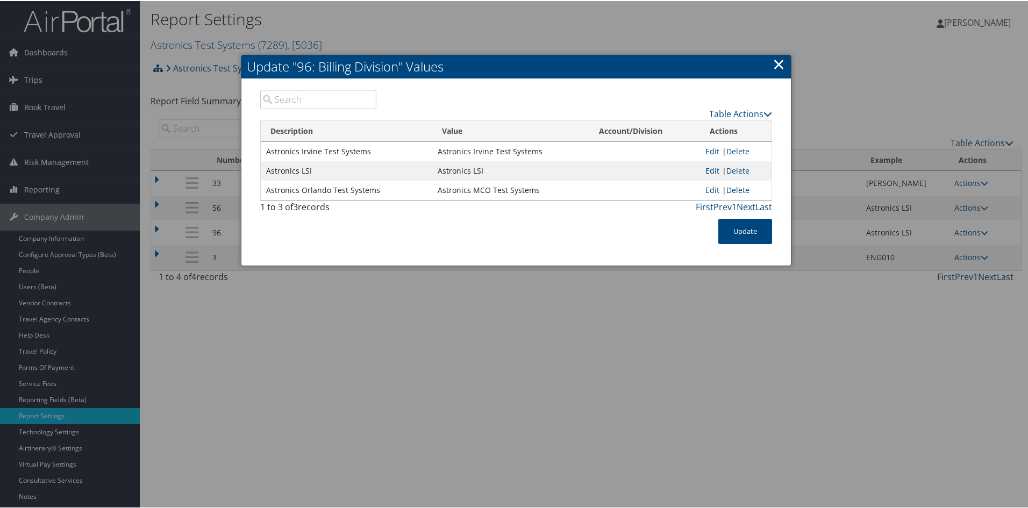
click at [775, 66] on link "×" at bounding box center [779, 63] width 12 height 22
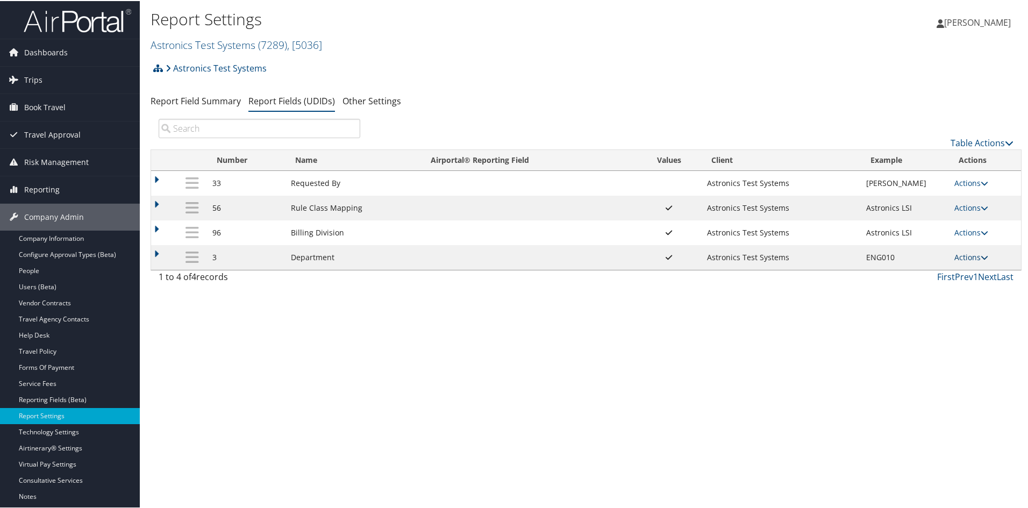
click at [981, 258] on icon at bounding box center [985, 257] width 8 height 8
click at [985, 229] on icon at bounding box center [985, 232] width 8 height 8
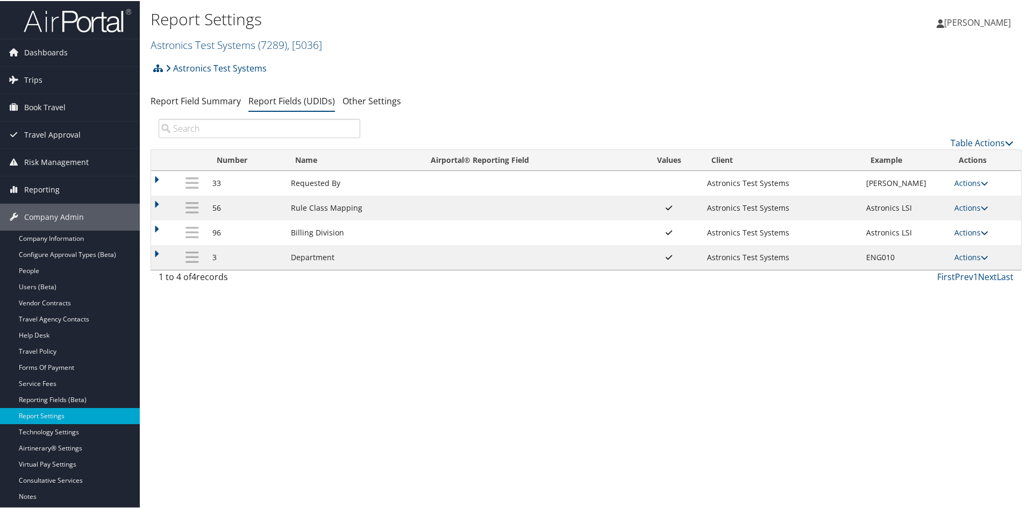
click at [981, 228] on icon at bounding box center [985, 232] width 8 height 8
click at [901, 277] on link "Edit" at bounding box center [926, 284] width 116 height 18
select select "both"
select select "profiled"
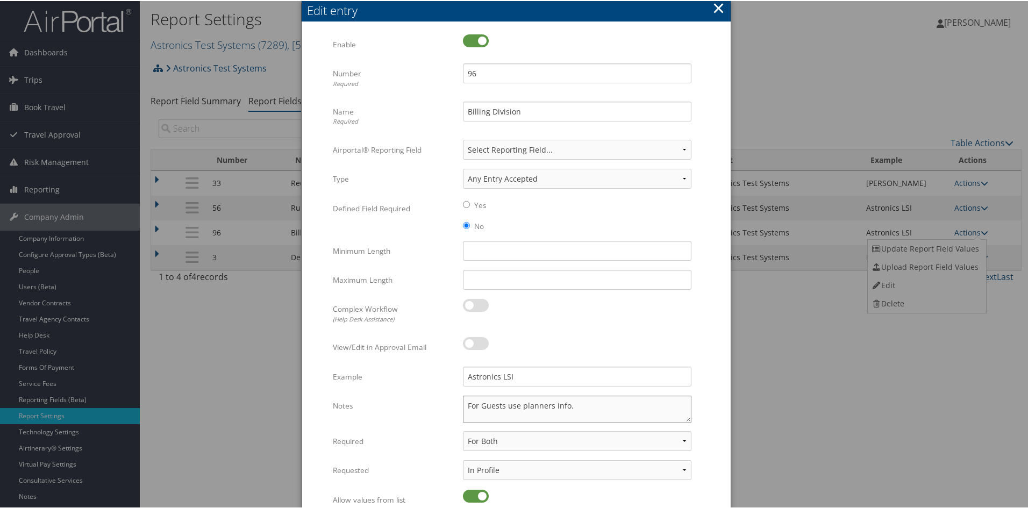
click at [465, 405] on textarea "For Guests use planners info." at bounding box center [577, 408] width 229 height 27
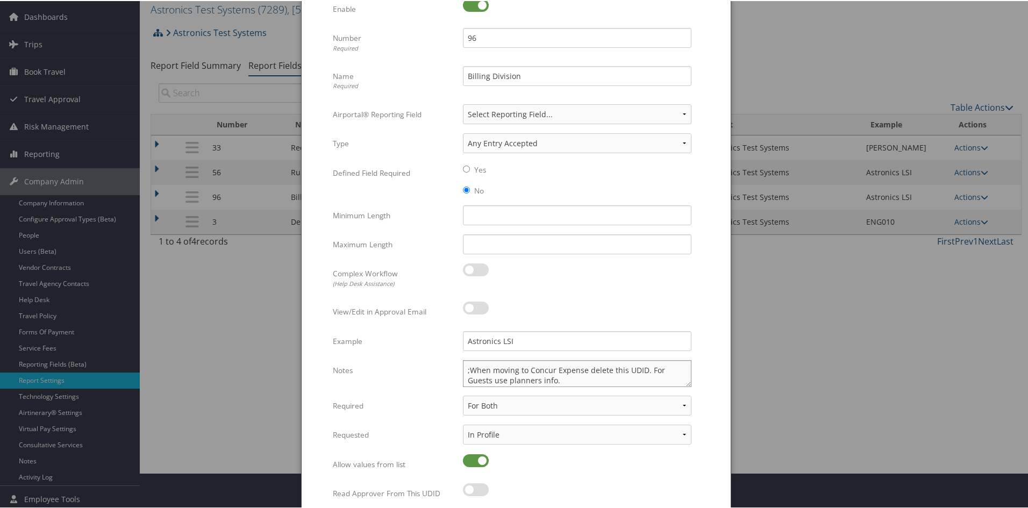
scroll to position [76, 0]
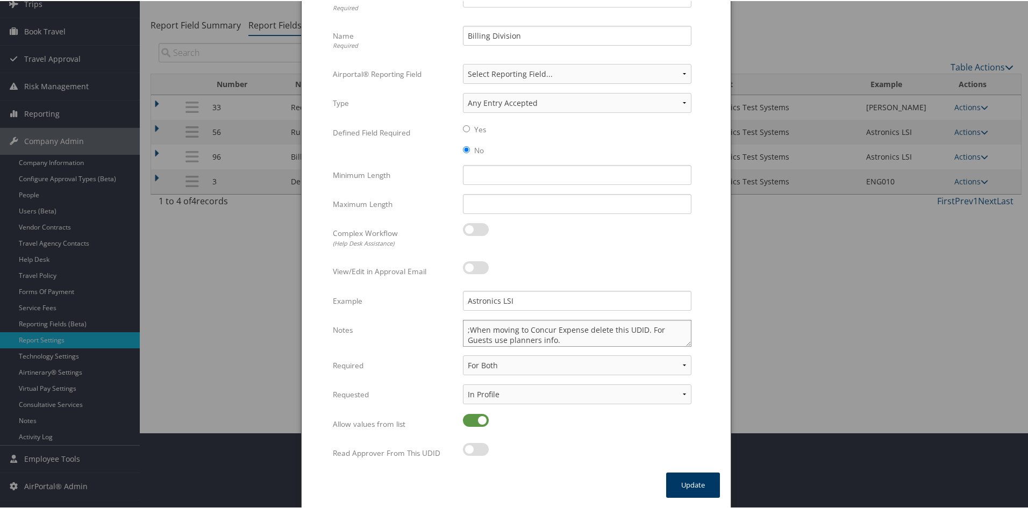
type textarea ";When moving to Concur Expense delete this UDID. For Guests use planners info."
click at [688, 482] on button "Update" at bounding box center [693, 484] width 54 height 25
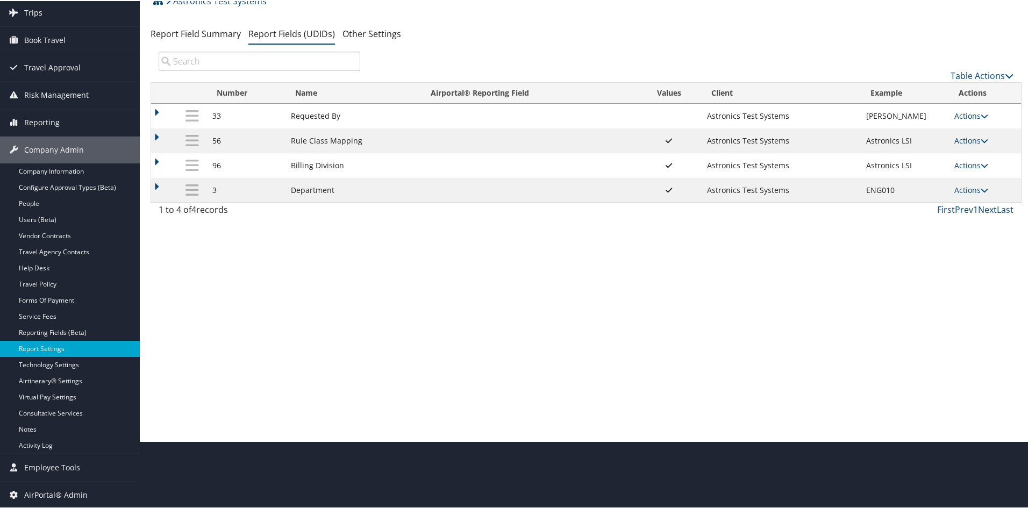
scroll to position [67, 0]
click at [982, 140] on icon at bounding box center [985, 140] width 8 height 8
click at [919, 159] on link "Update Report Field Values" at bounding box center [926, 156] width 116 height 18
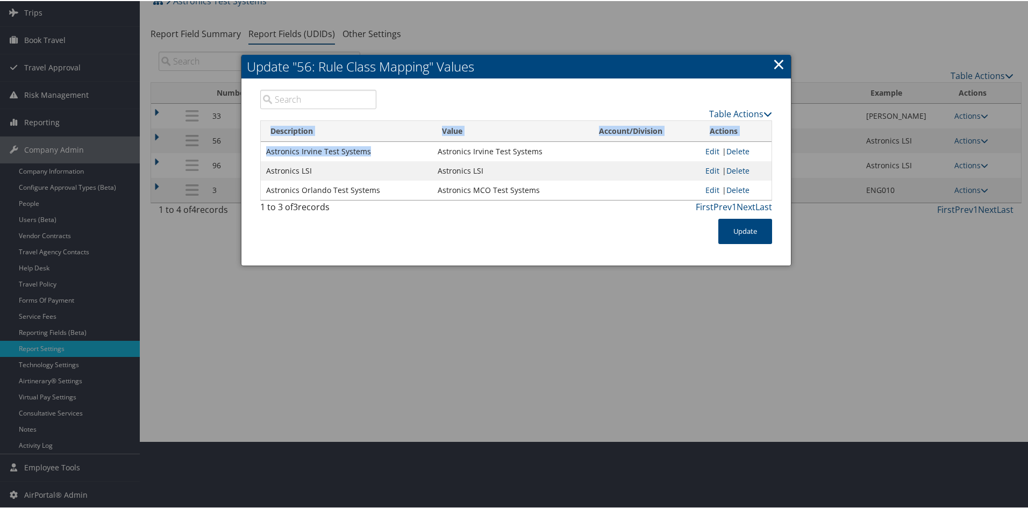
drag, startPoint x: 367, startPoint y: 150, endPoint x: 256, endPoint y: 143, distance: 111.0
click at [256, 143] on div "Table Actions Loading... Description Value Account/Division Actions Astronics I…" at bounding box center [516, 153] width 528 height 129
click at [405, 219] on div "Update" at bounding box center [516, 236] width 528 height 36
click at [776, 63] on link "×" at bounding box center [779, 63] width 12 height 22
